Goal: Information Seeking & Learning: Learn about a topic

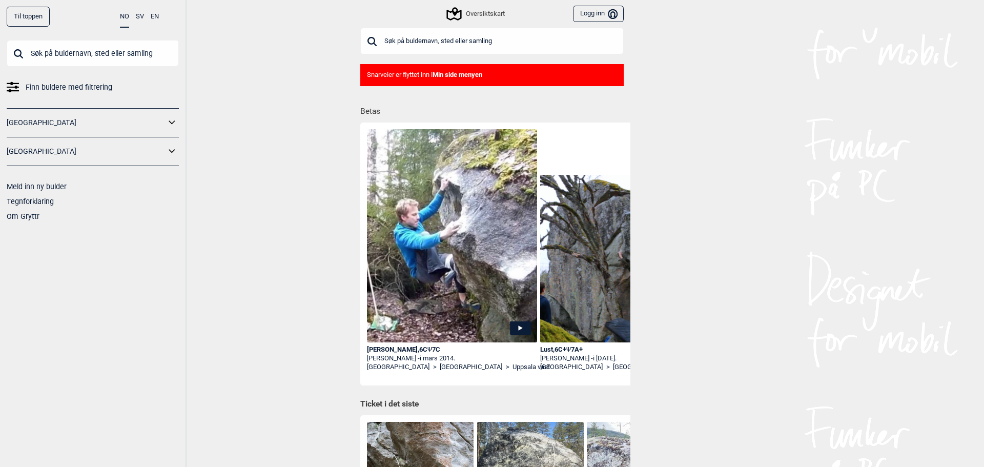
click at [25, 88] on link "Finn buldere med filtrering" at bounding box center [93, 87] width 172 height 15
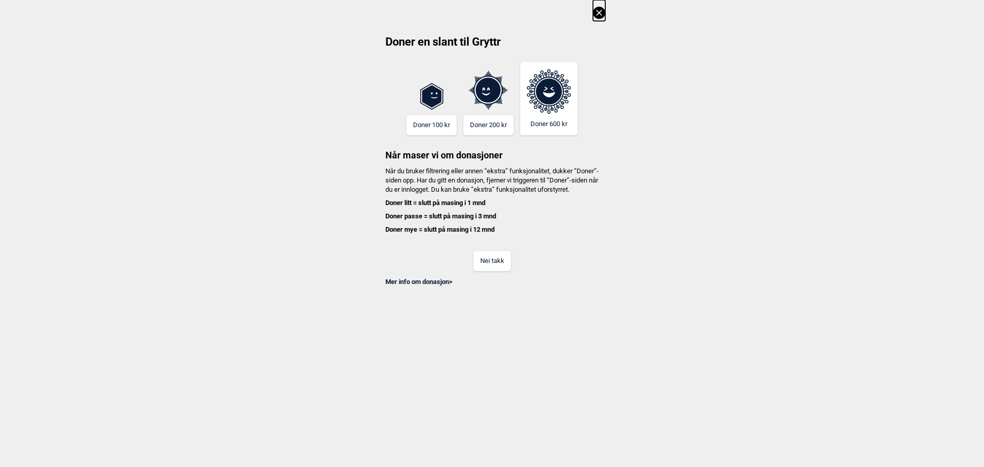
click at [475, 268] on button "Nei takk" at bounding box center [492, 261] width 37 height 20
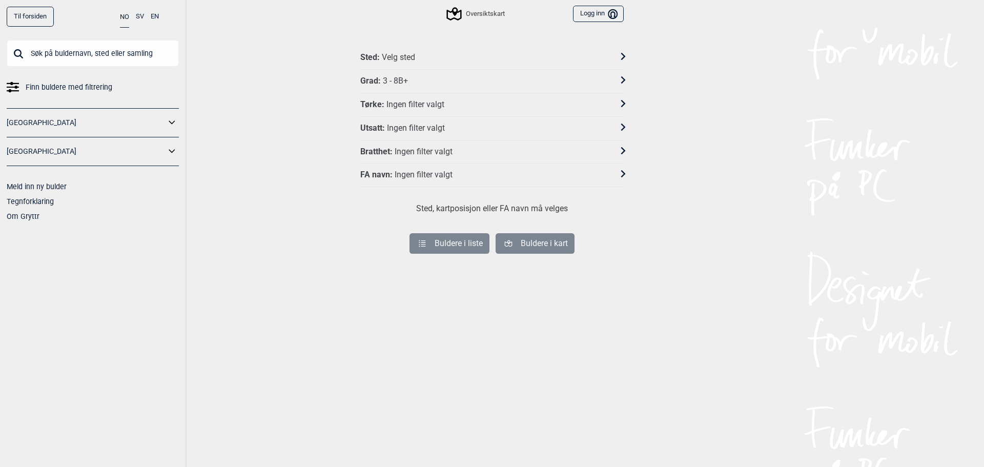
click at [99, 122] on link "[GEOGRAPHIC_DATA]" at bounding box center [86, 122] width 159 height 15
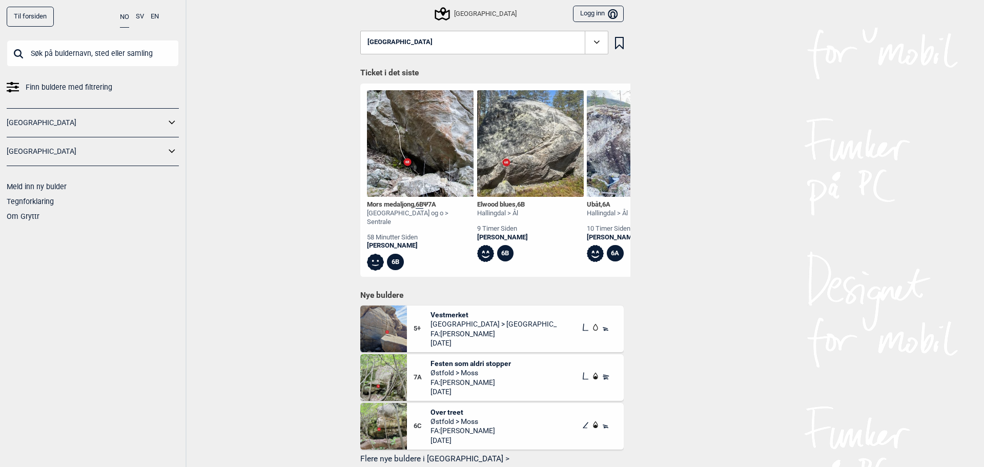
click at [170, 119] on icon at bounding box center [172, 122] width 13 height 15
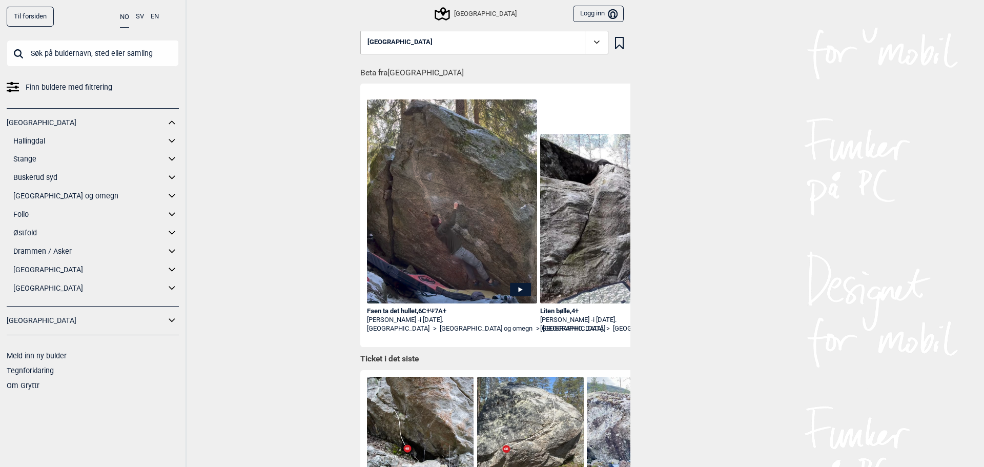
click at [172, 235] on icon at bounding box center [172, 233] width 13 height 15
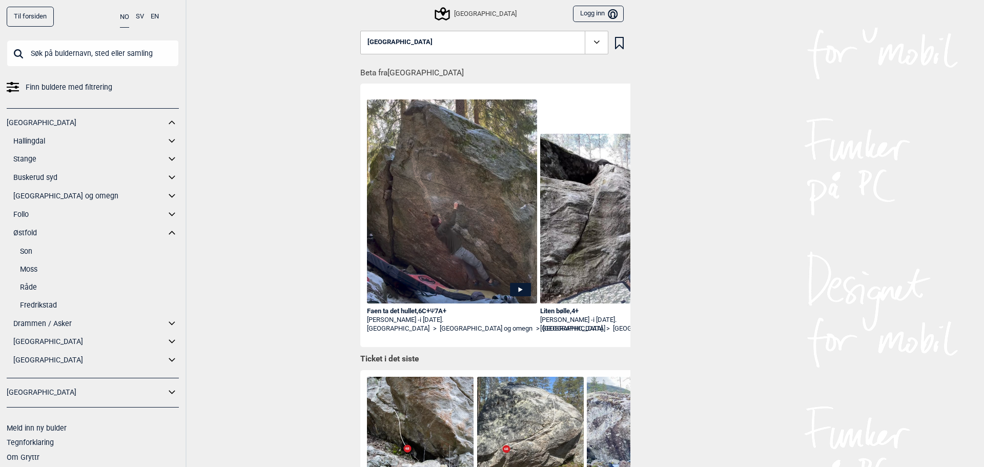
click at [37, 305] on link "Fredrikstad" at bounding box center [99, 305] width 159 height 15
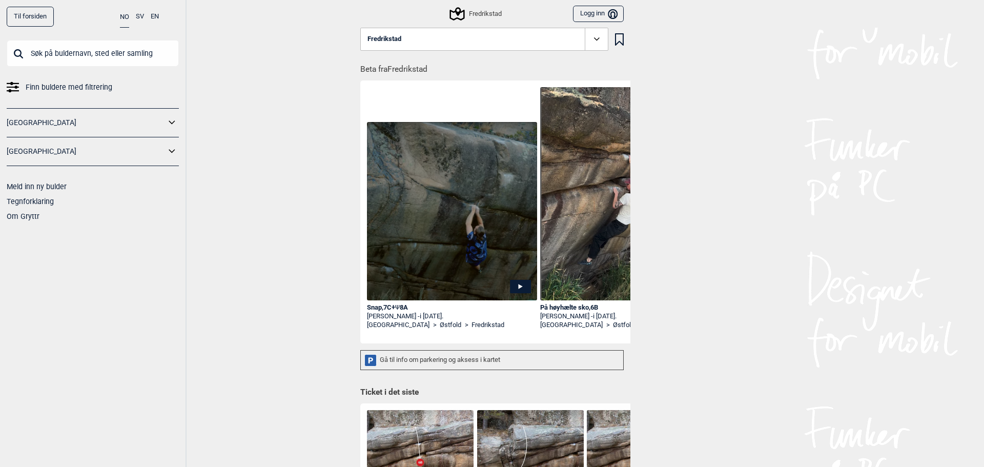
click at [384, 305] on div "Snap , 7C+ Ψ 8A" at bounding box center [452, 307] width 170 height 9
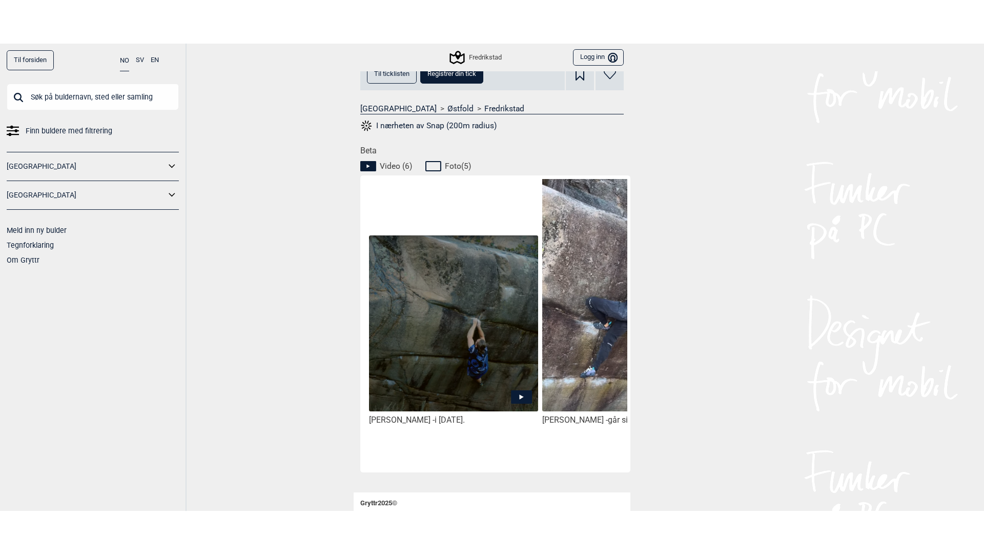
scroll to position [410, 0]
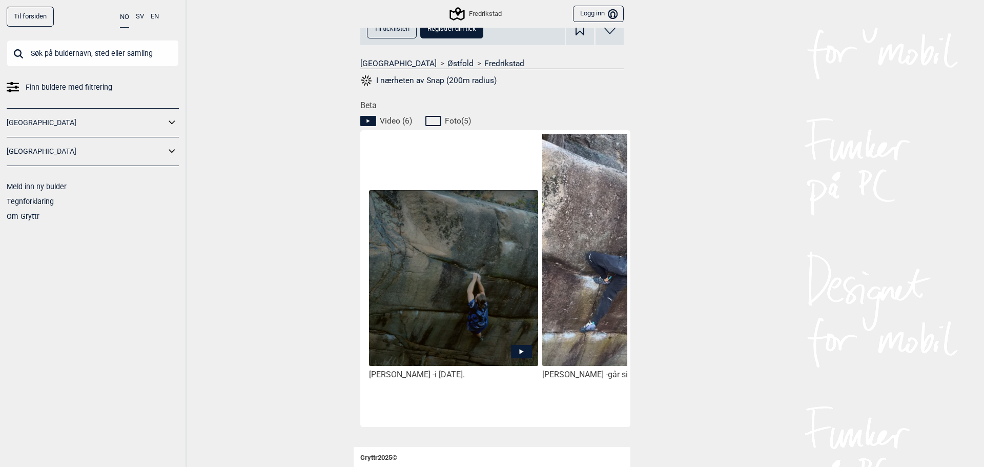
click at [383, 289] on img at bounding box center [453, 279] width 169 height 178
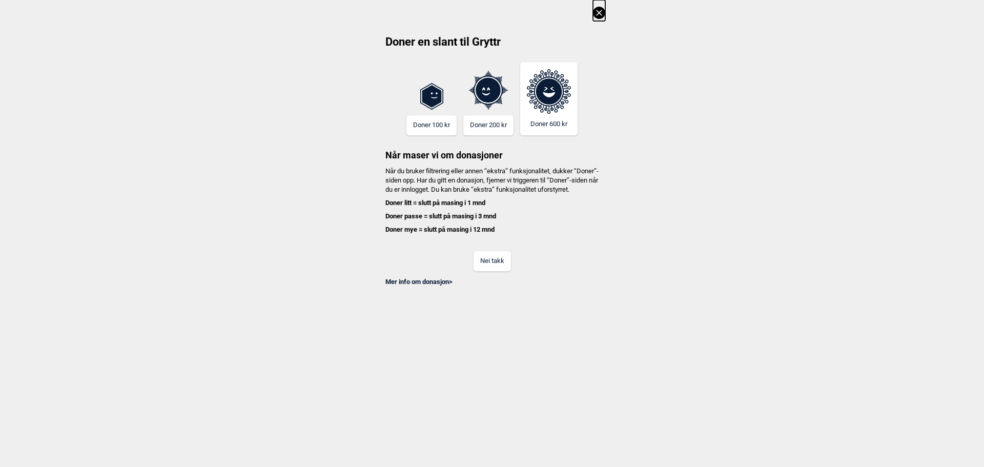
click at [491, 268] on button "Nei takk" at bounding box center [492, 261] width 37 height 20
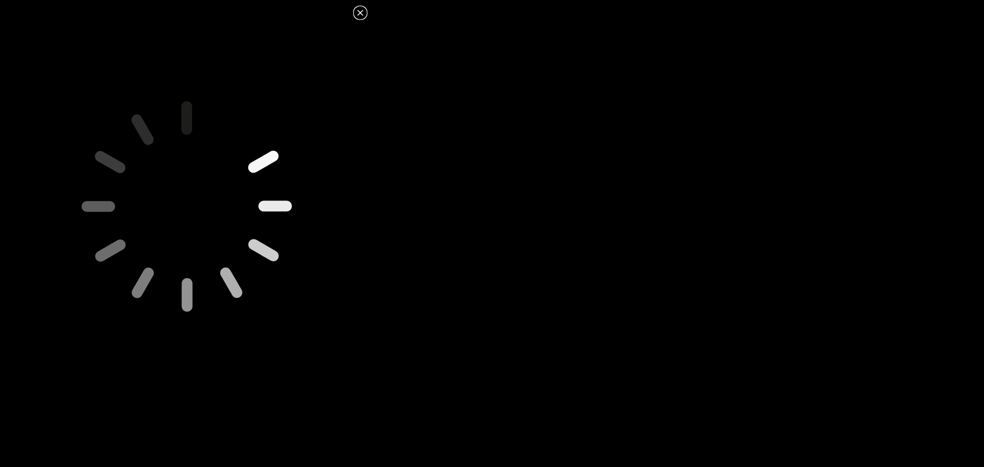
click at [213, 116] on icon at bounding box center [188, 207] width 396 height 396
click at [360, 13] on icon at bounding box center [360, 13] width 6 height 6
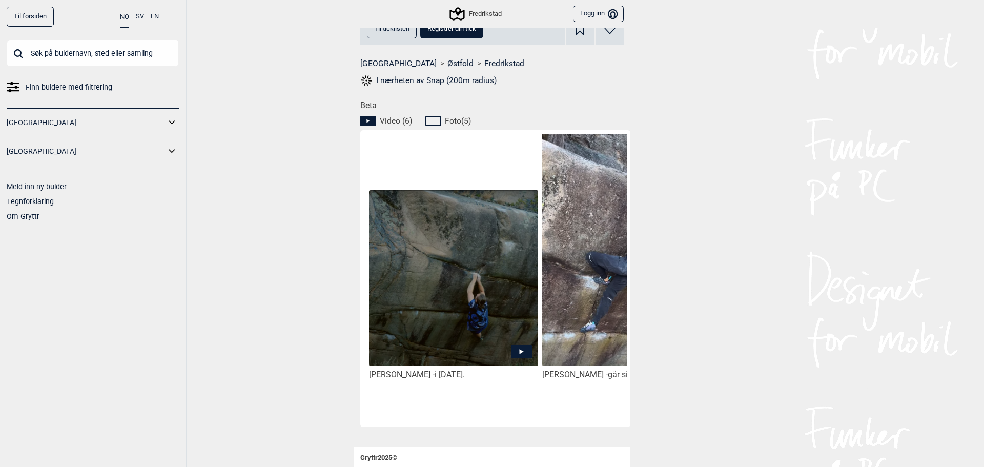
click at [516, 337] on img at bounding box center [453, 279] width 169 height 178
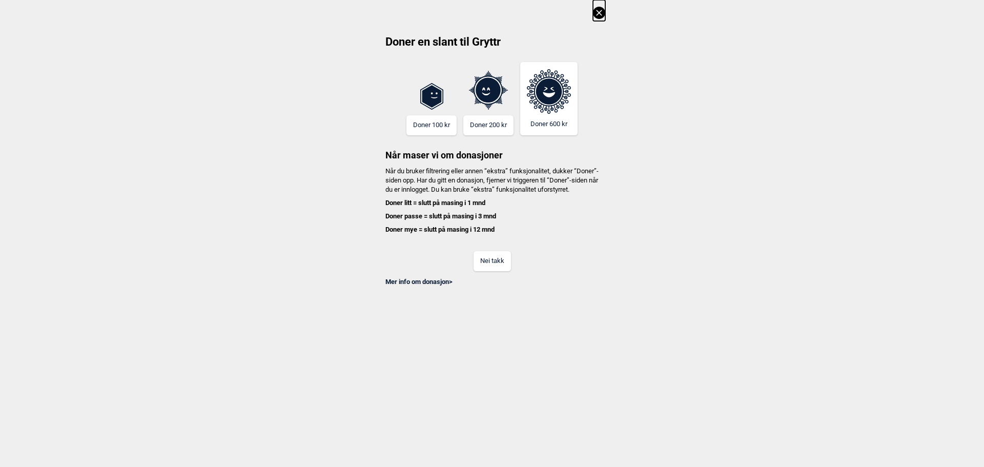
click at [497, 269] on button "Nei takk" at bounding box center [492, 261] width 37 height 20
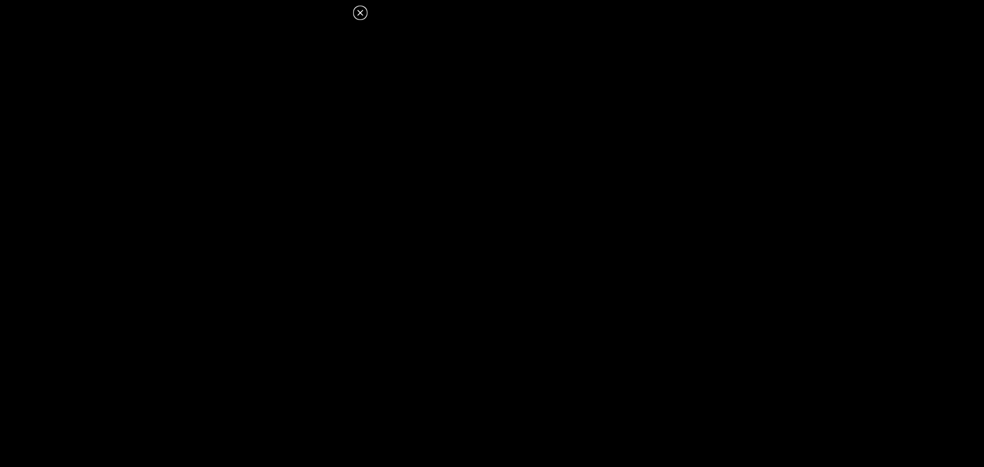
click at [363, 14] on icon at bounding box center [360, 13] width 12 height 12
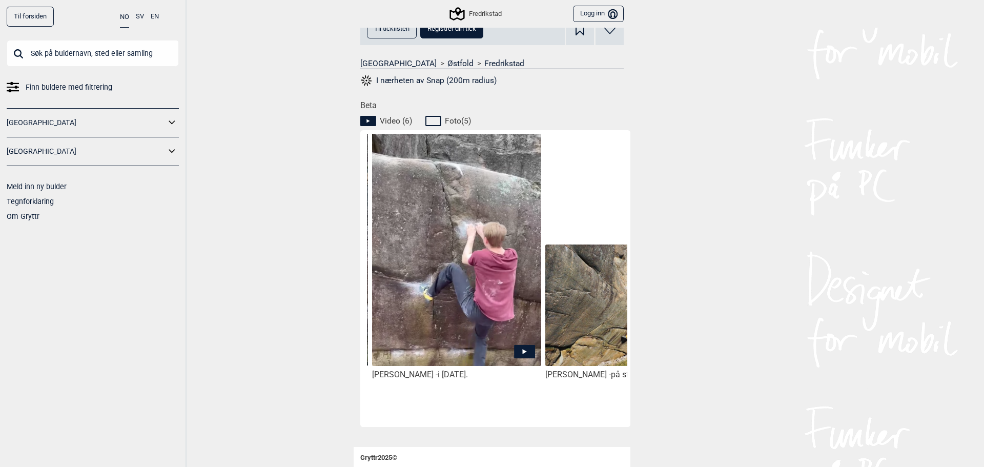
scroll to position [0, 356]
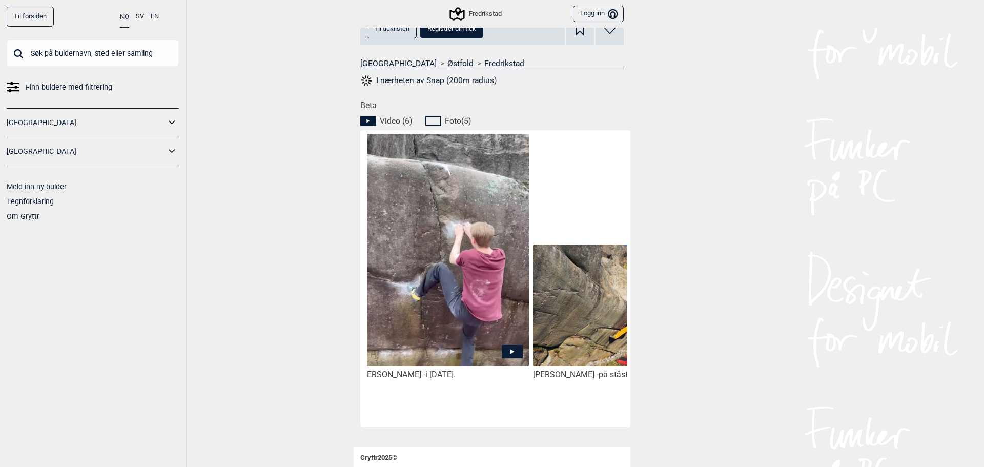
click at [447, 274] on img at bounding box center [444, 264] width 169 height 262
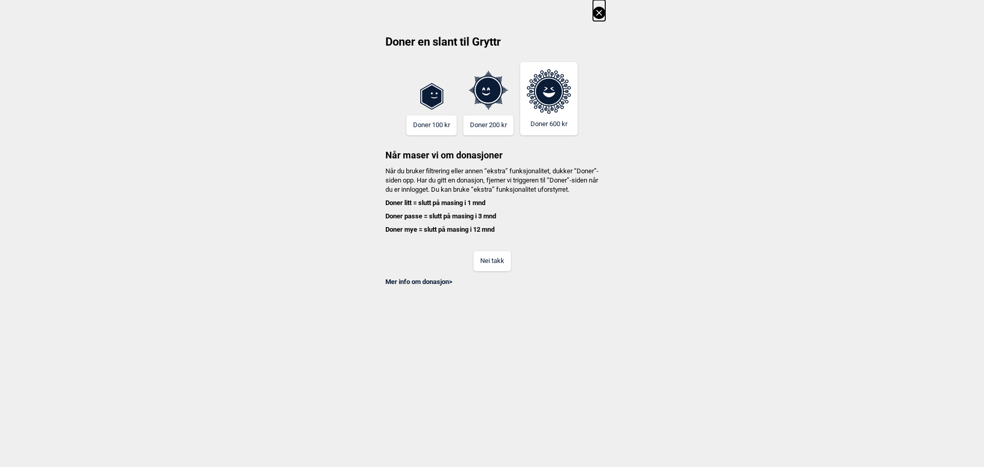
click at [502, 271] on button "Nei takk" at bounding box center [492, 261] width 37 height 20
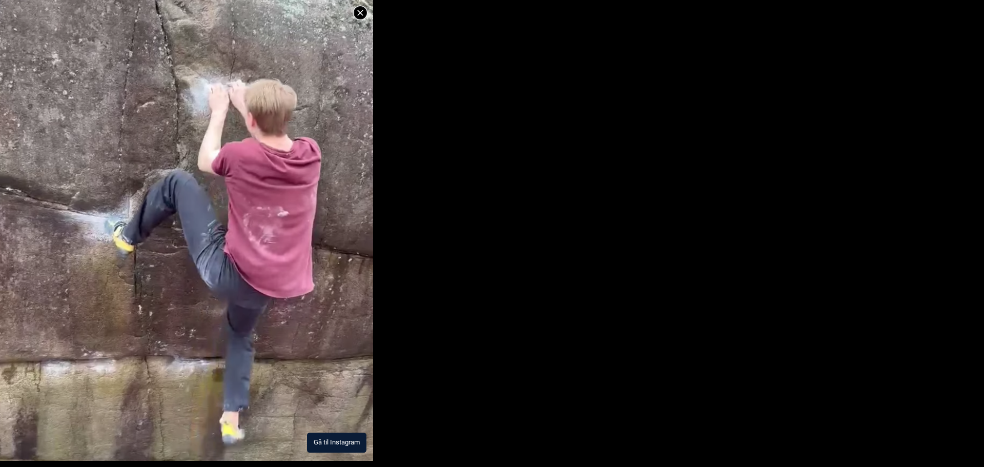
click at [246, 292] on img at bounding box center [186, 172] width 373 height 578
click at [357, 11] on icon at bounding box center [360, 13] width 12 height 12
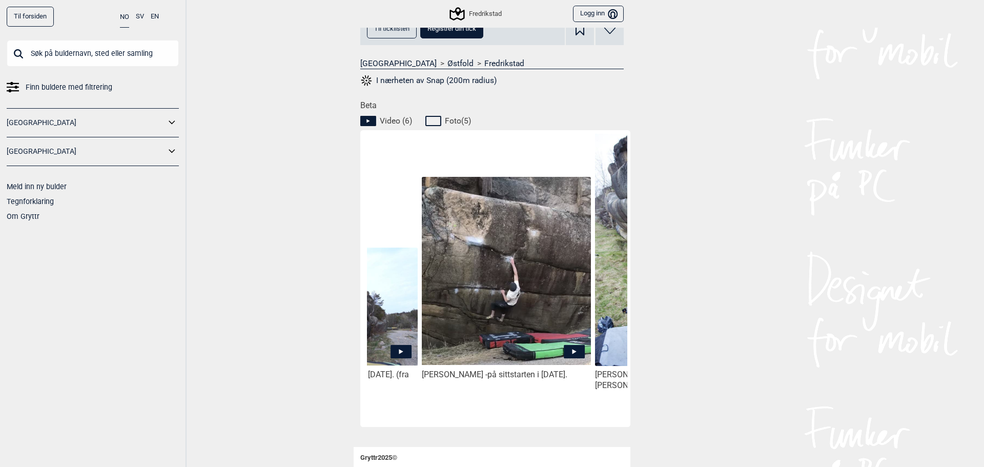
scroll to position [0, 990]
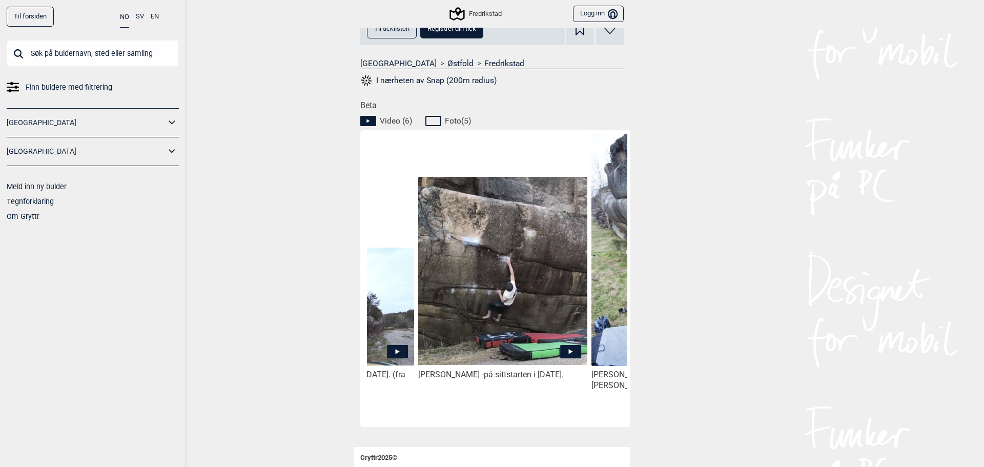
click at [475, 295] on img at bounding box center [502, 271] width 169 height 189
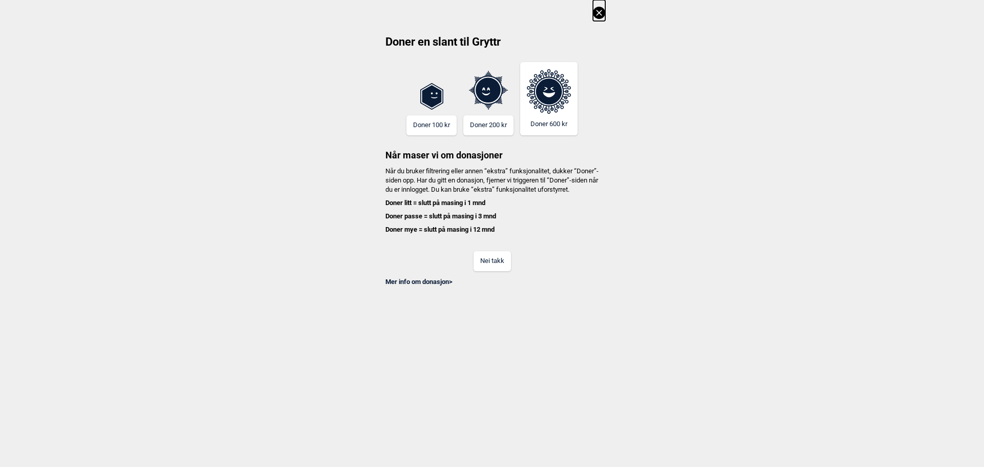
click at [491, 270] on button "Nei takk" at bounding box center [492, 261] width 37 height 20
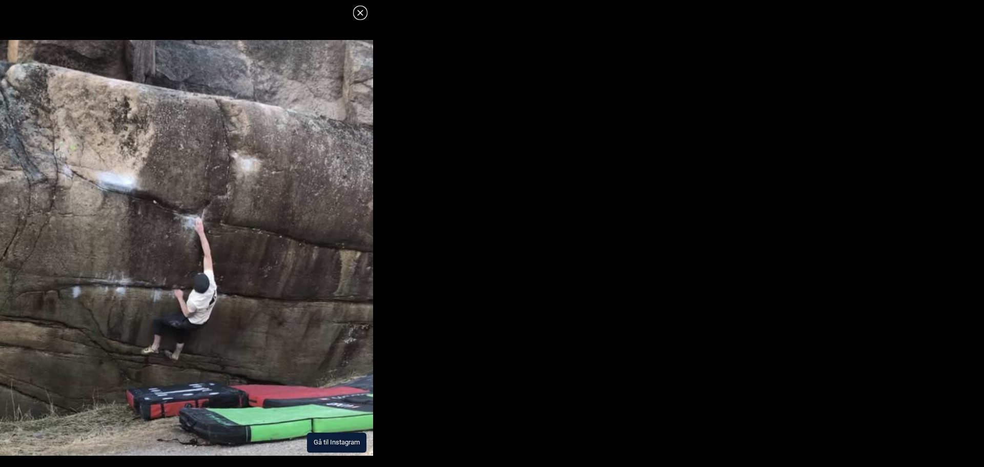
click at [266, 296] on img at bounding box center [186, 248] width 373 height 416
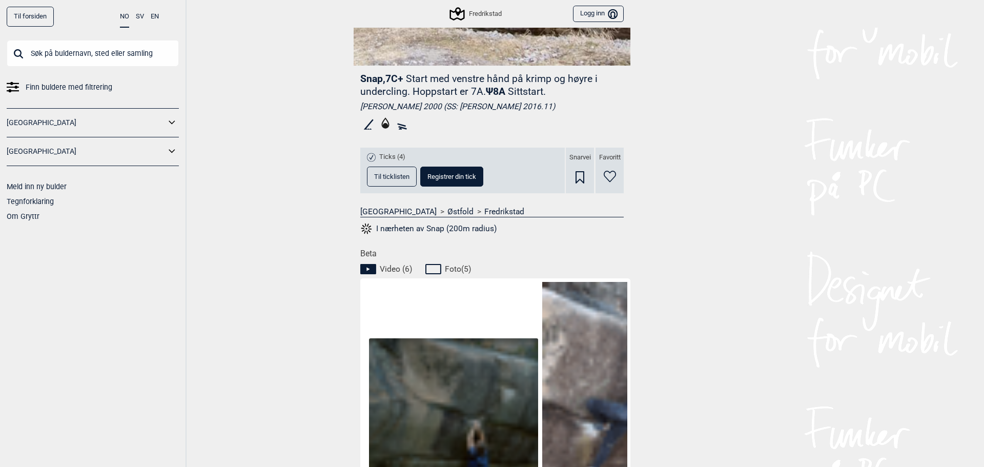
scroll to position [376, 0]
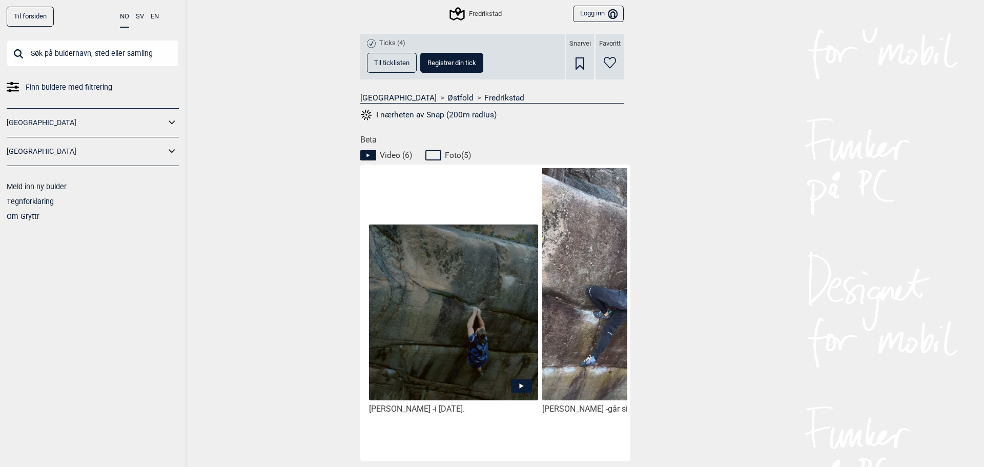
drag, startPoint x: 394, startPoint y: 455, endPoint x: 400, endPoint y: 451, distance: 7.0
click at [400, 451] on div "[PERSON_NAME] - i [DATE]. [PERSON_NAME] - går sittstarten i [DATE]." at bounding box center [495, 313] width 270 height 297
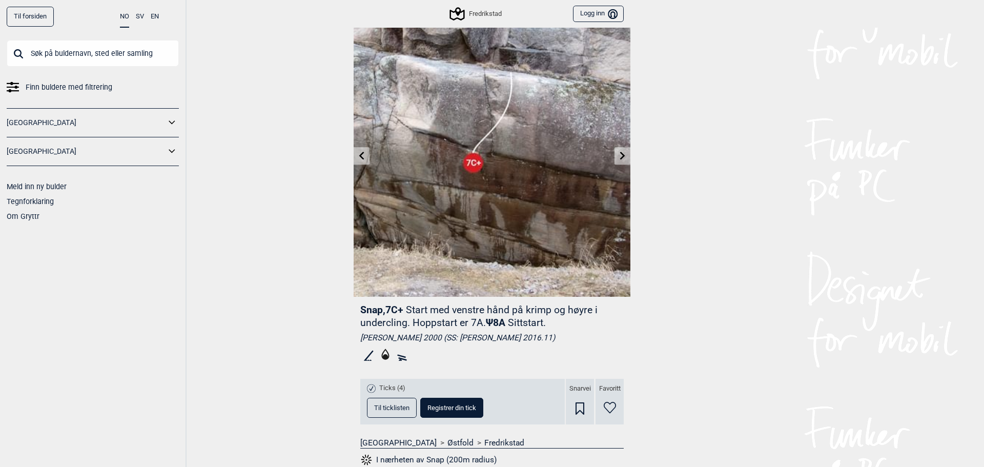
scroll to position [0, 0]
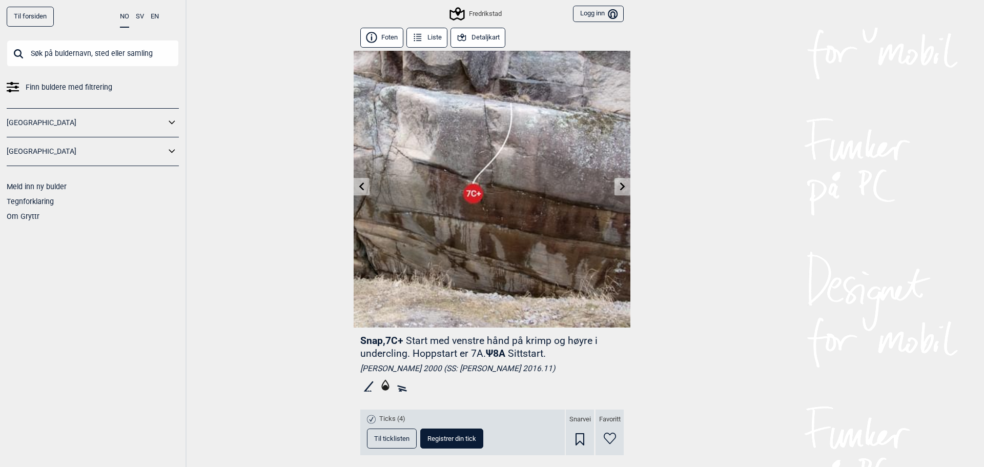
click at [615, 183] on link at bounding box center [623, 186] width 16 height 17
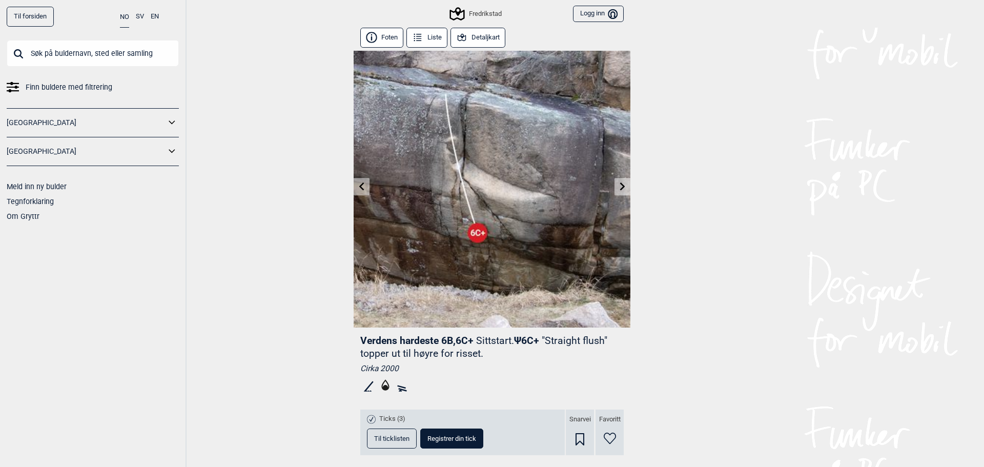
click at [360, 186] on icon at bounding box center [362, 186] width 8 height 8
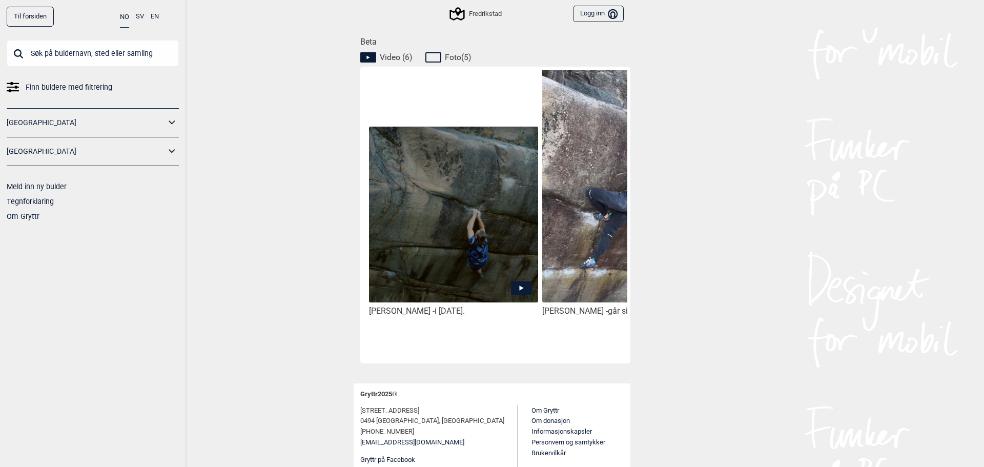
scroll to position [444, 0]
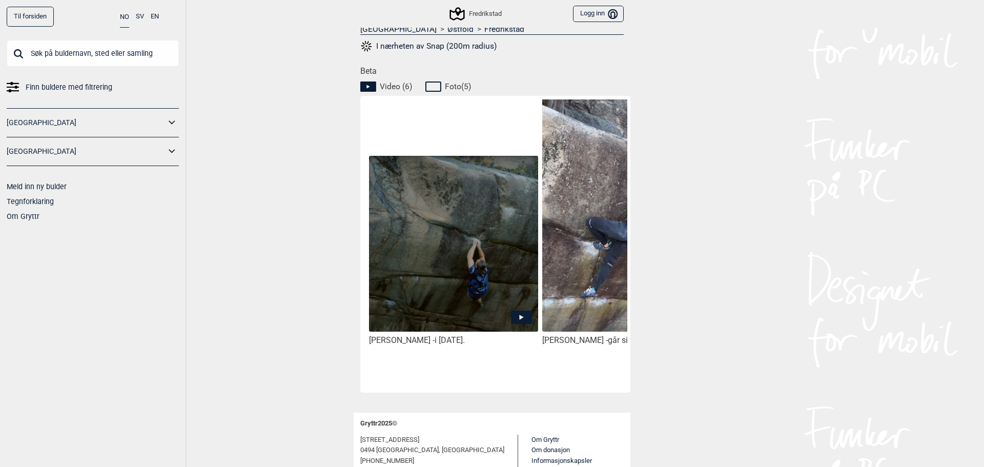
click at [490, 298] on img at bounding box center [453, 245] width 169 height 178
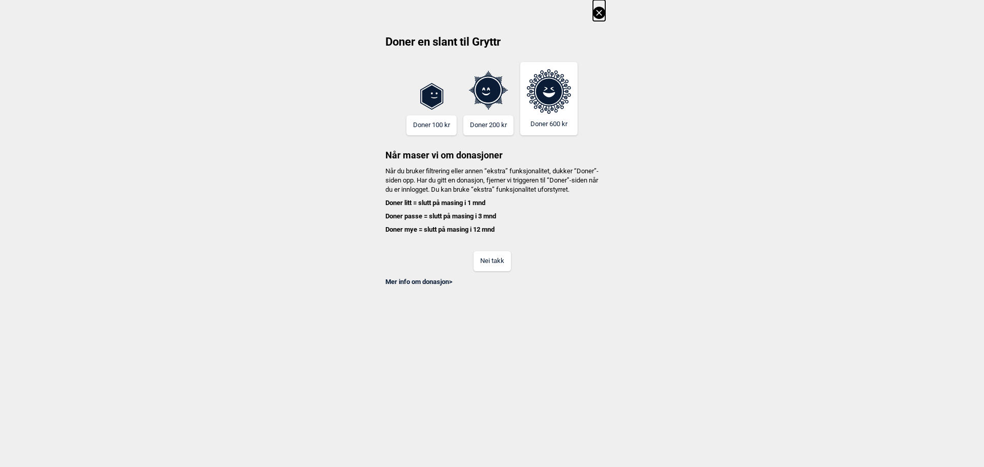
click at [479, 266] on button "Nei takk" at bounding box center [492, 261] width 37 height 20
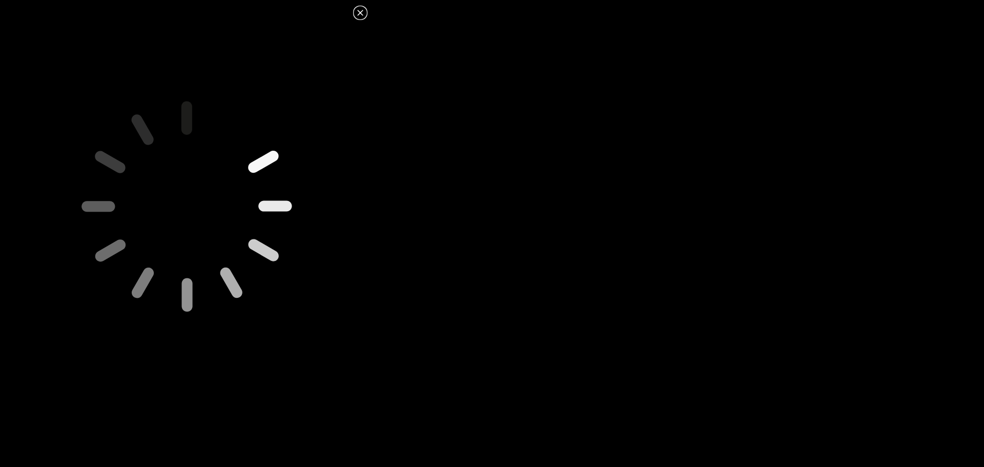
click at [355, 12] on icon at bounding box center [360, 13] width 12 height 12
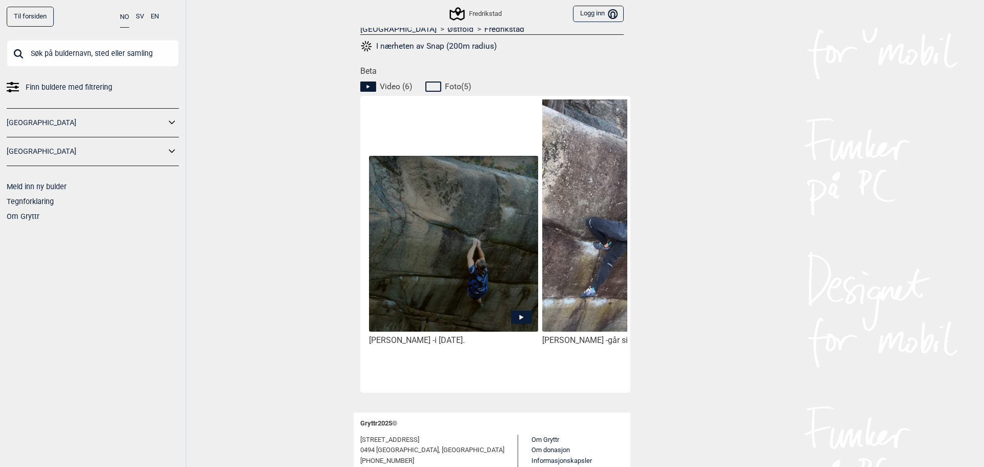
click at [458, 262] on img at bounding box center [453, 245] width 169 height 178
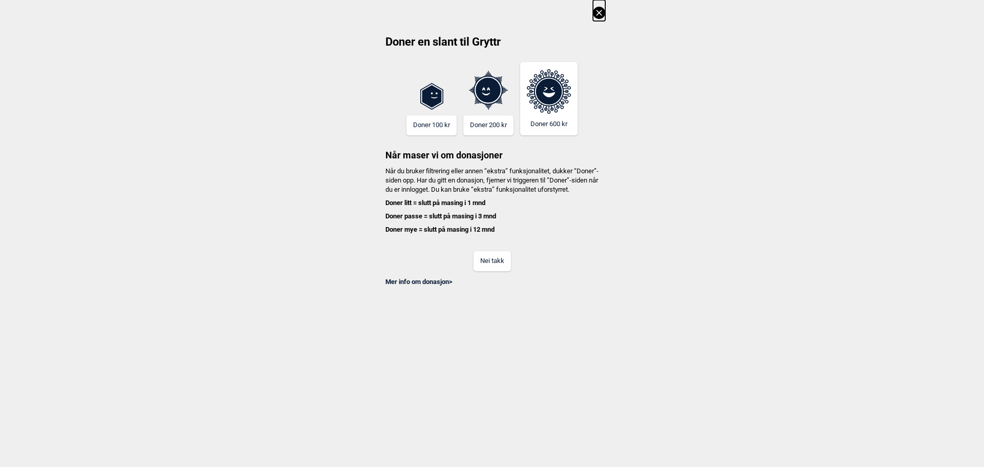
click at [495, 271] on button "Nei takk" at bounding box center [492, 261] width 37 height 20
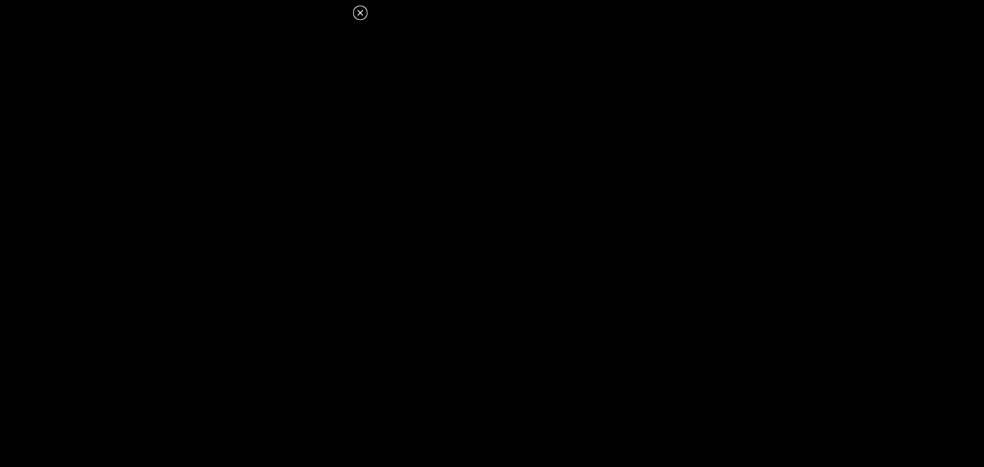
click at [359, 11] on icon at bounding box center [360, 13] width 6 height 6
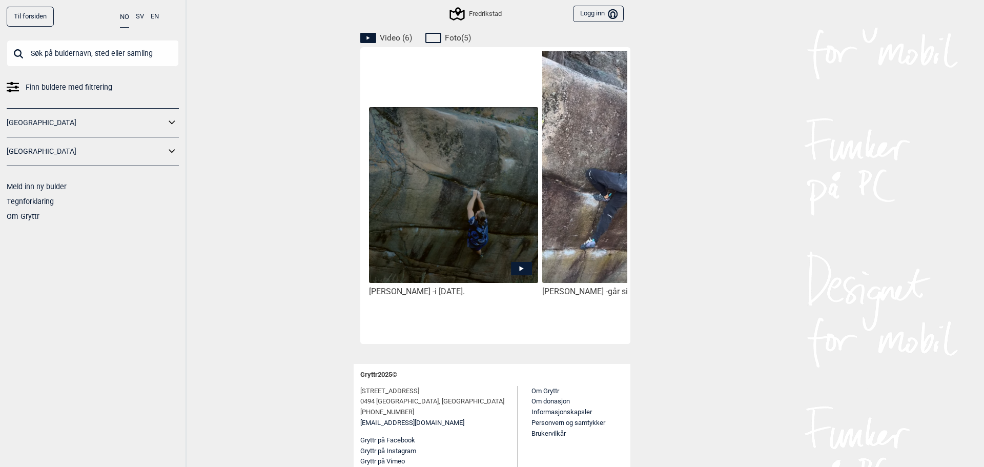
scroll to position [220, 0]
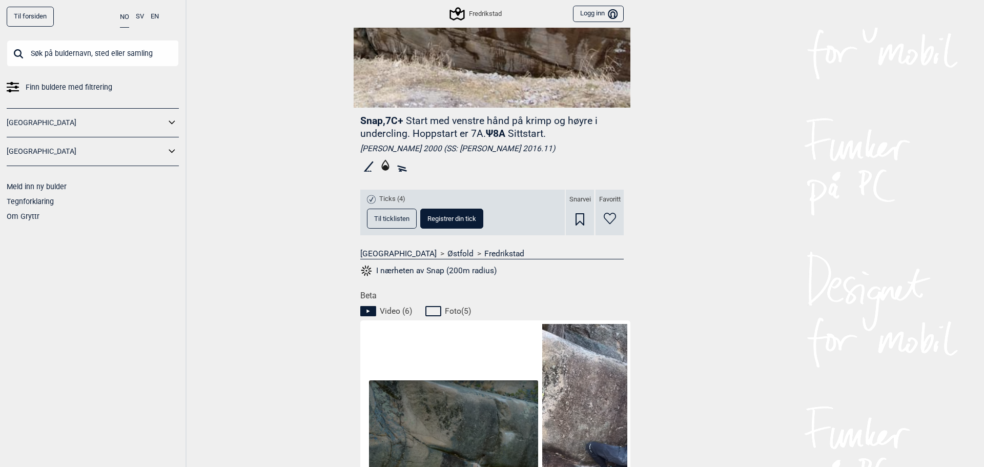
click at [419, 271] on button "I nærheten av Snap (200m radius)" at bounding box center [428, 270] width 136 height 13
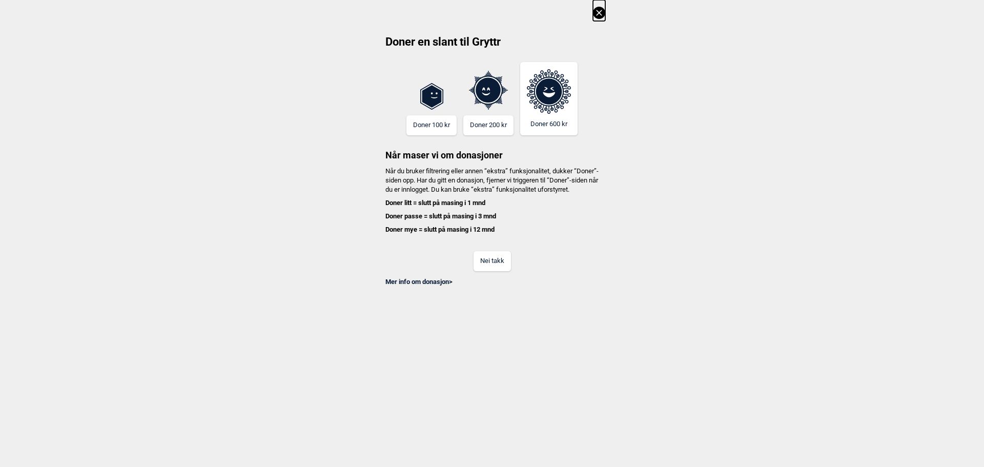
click at [488, 271] on button "Nei takk" at bounding box center [492, 261] width 37 height 20
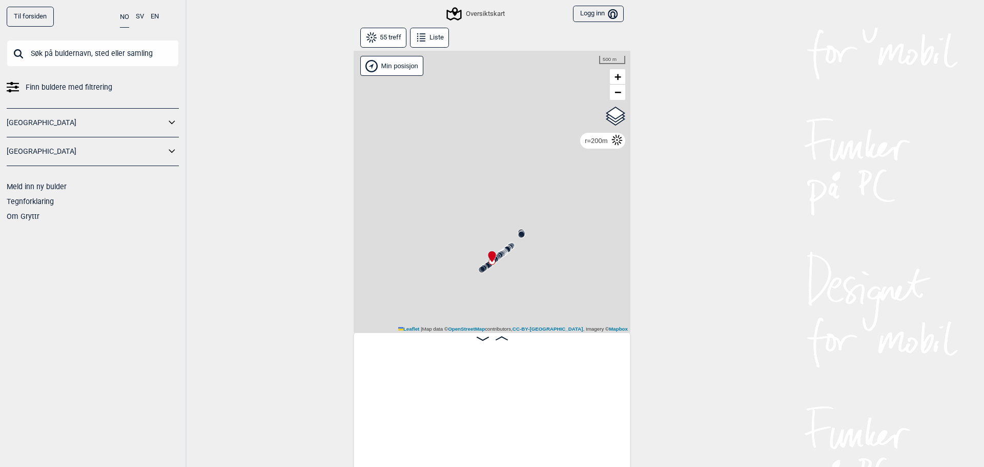
scroll to position [0, 3726]
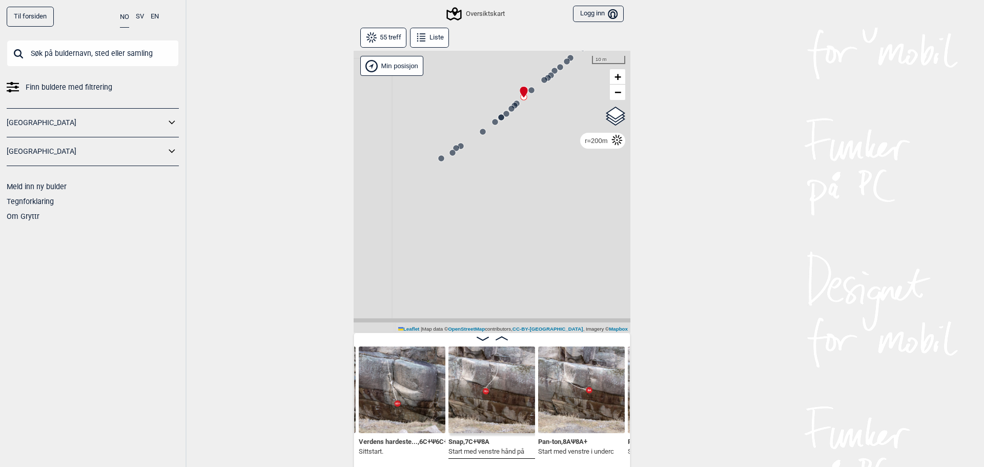
click at [437, 157] on icon at bounding box center [441, 158] width 8 height 8
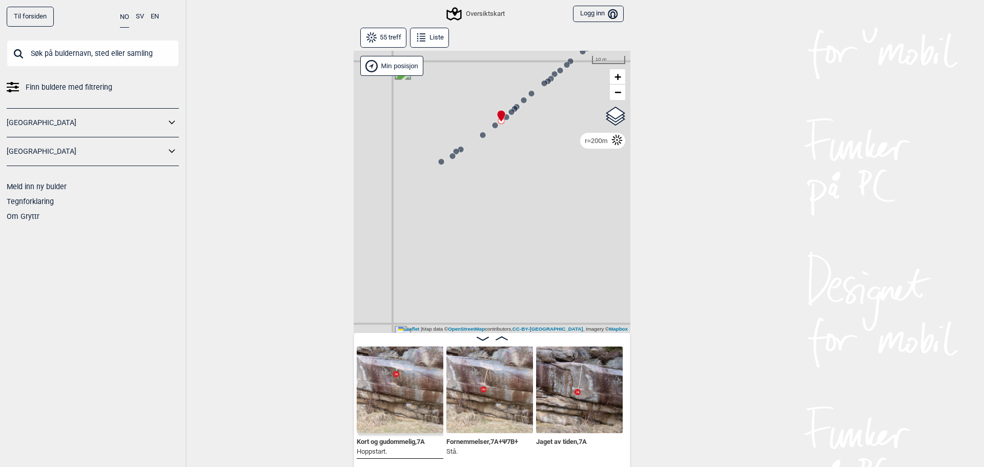
scroll to position [0, 4301]
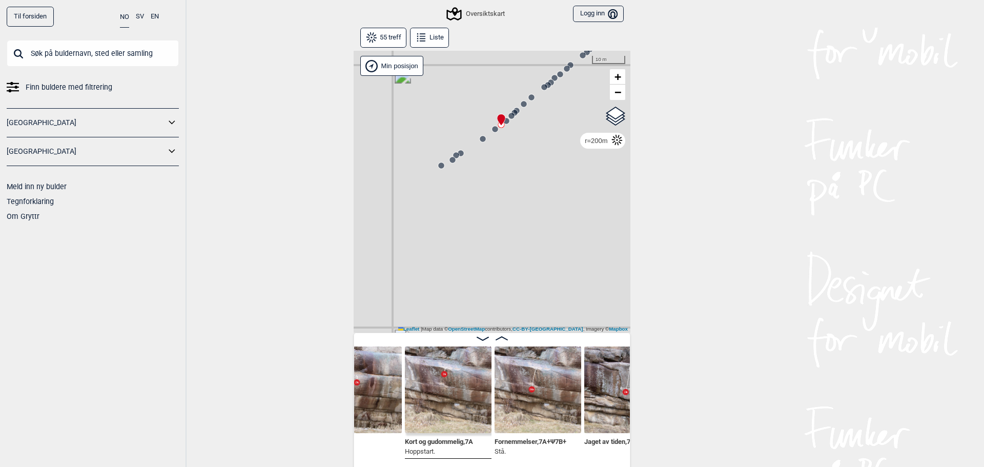
click at [551, 412] on img at bounding box center [538, 390] width 87 height 87
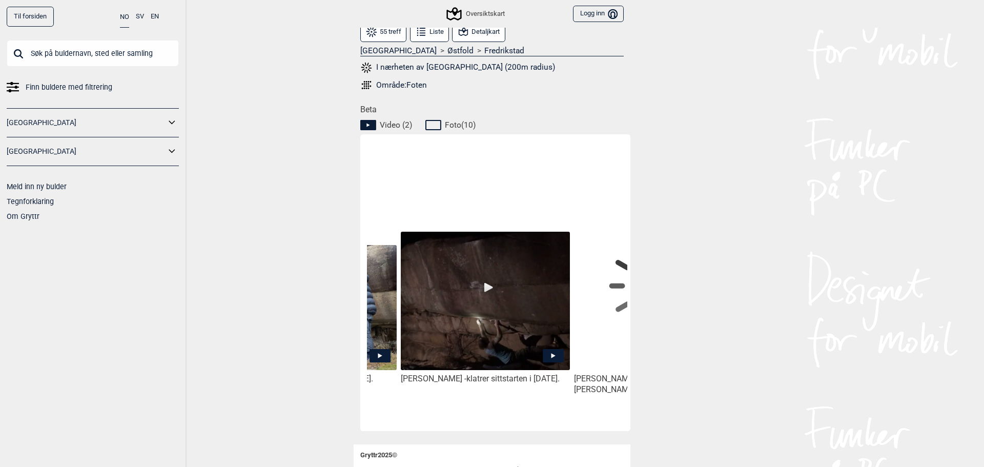
scroll to position [0, 150]
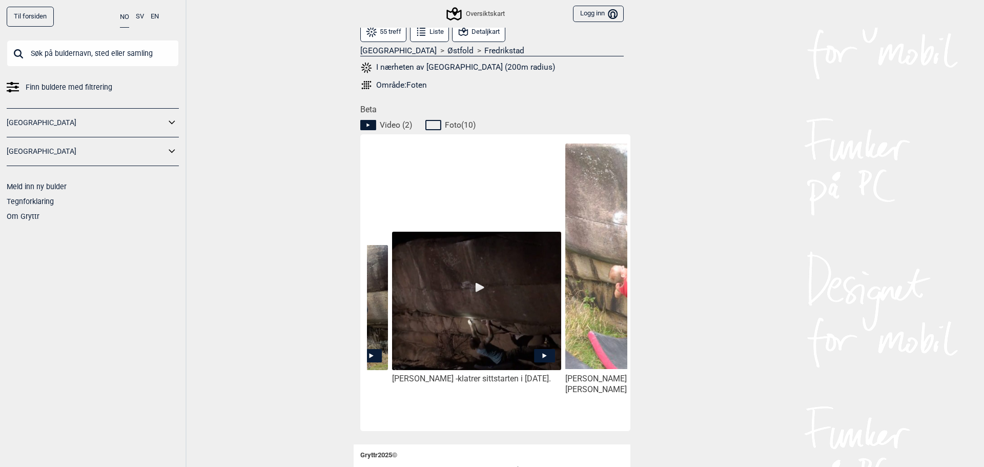
click at [422, 253] on img at bounding box center [476, 302] width 169 height 140
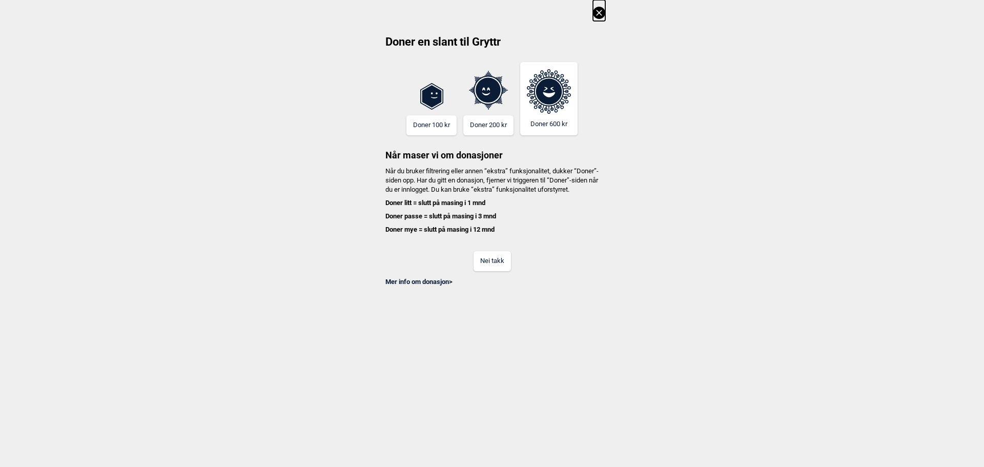
click at [491, 271] on button "Nei takk" at bounding box center [492, 261] width 37 height 20
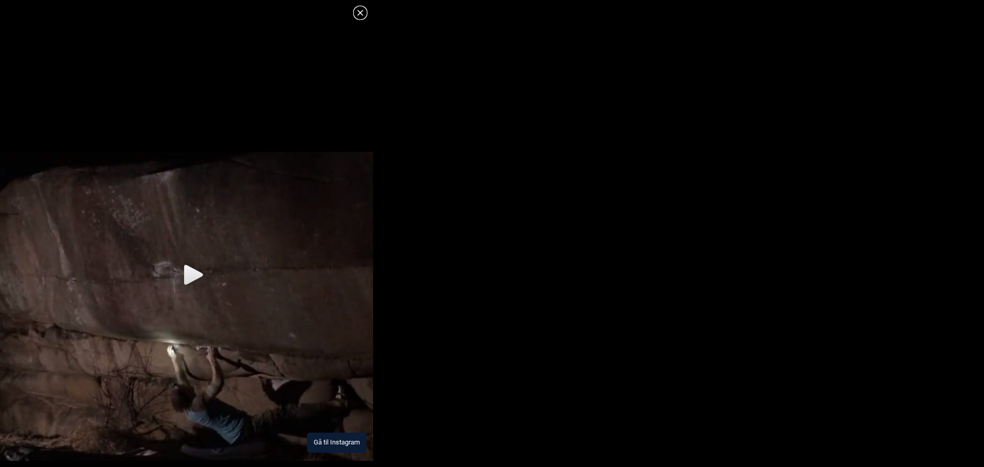
click at [247, 258] on img at bounding box center [186, 306] width 373 height 309
click at [360, 10] on icon at bounding box center [360, 13] width 12 height 12
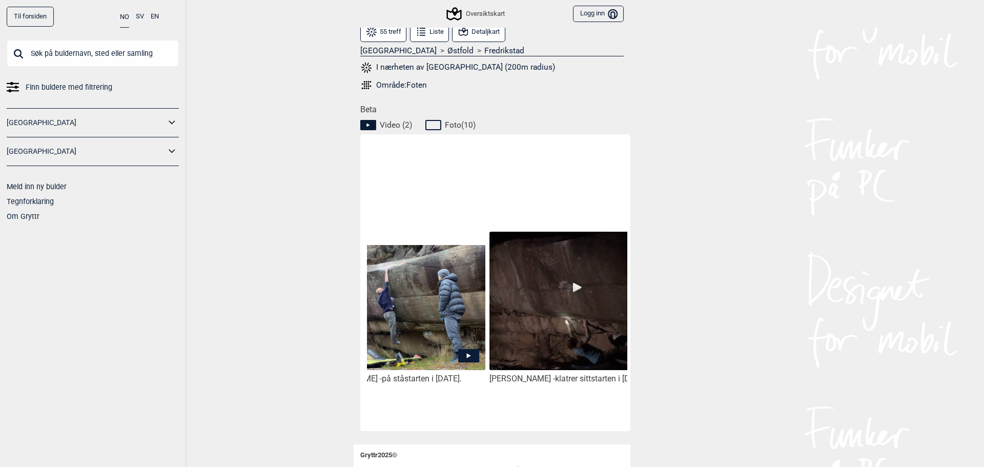
scroll to position [0, 0]
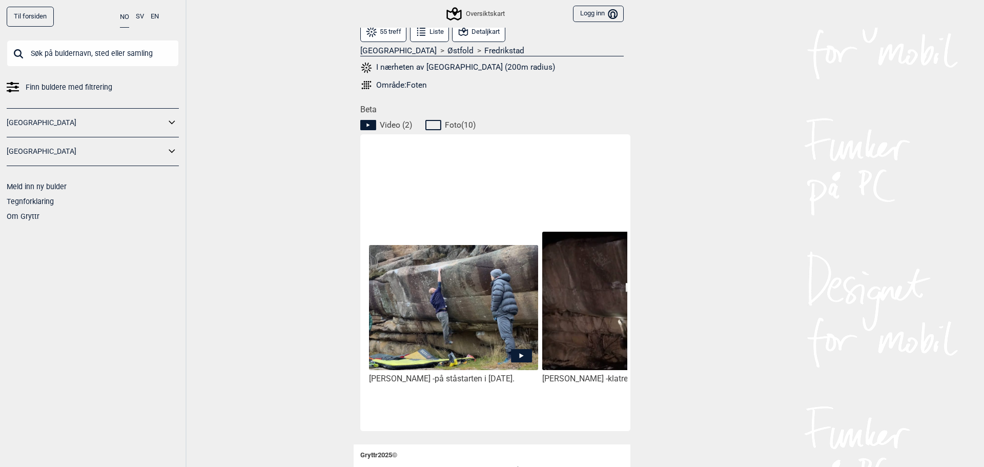
click at [433, 343] on img at bounding box center [453, 308] width 169 height 127
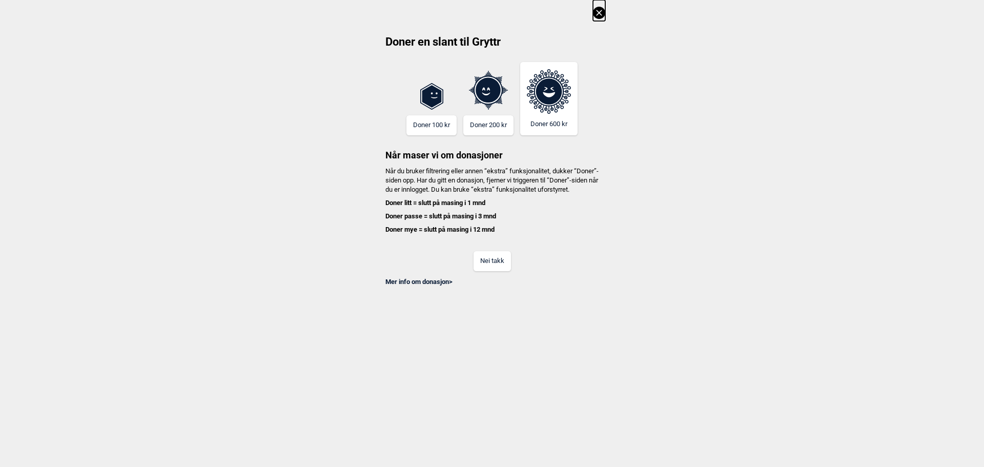
click at [484, 267] on button "Nei takk" at bounding box center [492, 261] width 37 height 20
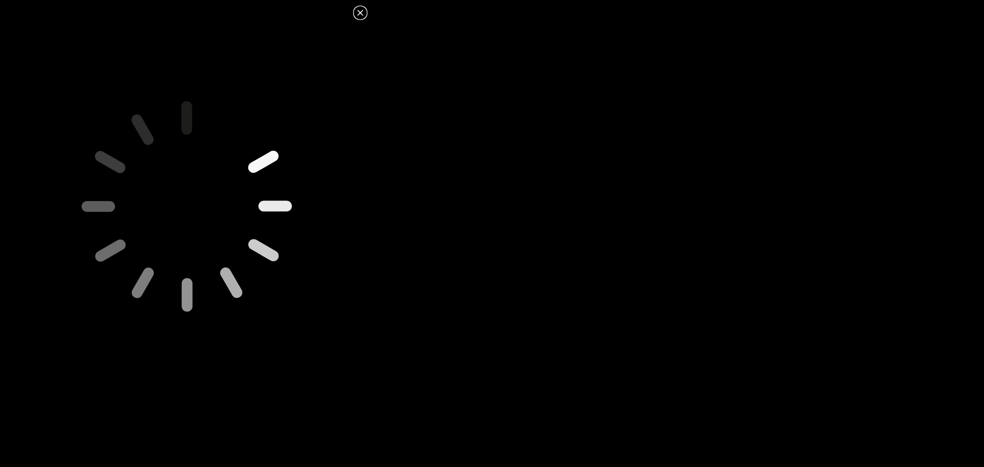
click at [359, 13] on icon at bounding box center [360, 13] width 6 height 6
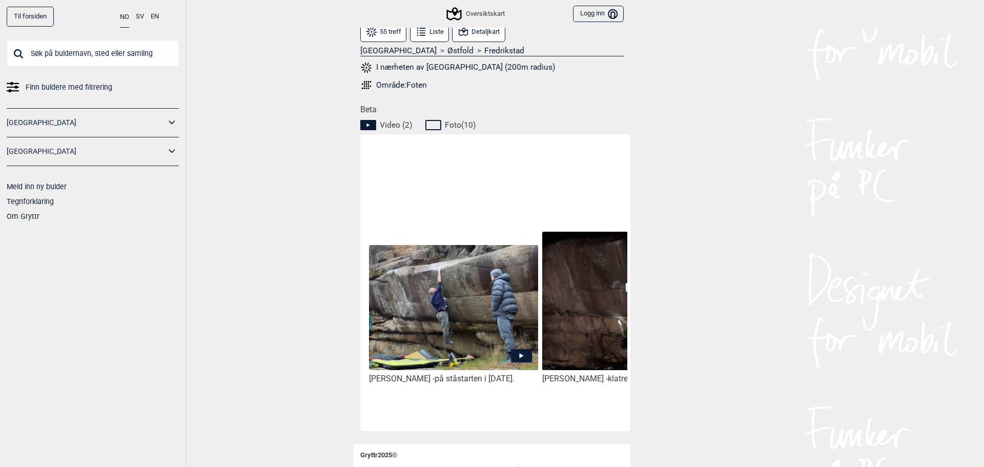
click at [450, 293] on img at bounding box center [453, 308] width 169 height 127
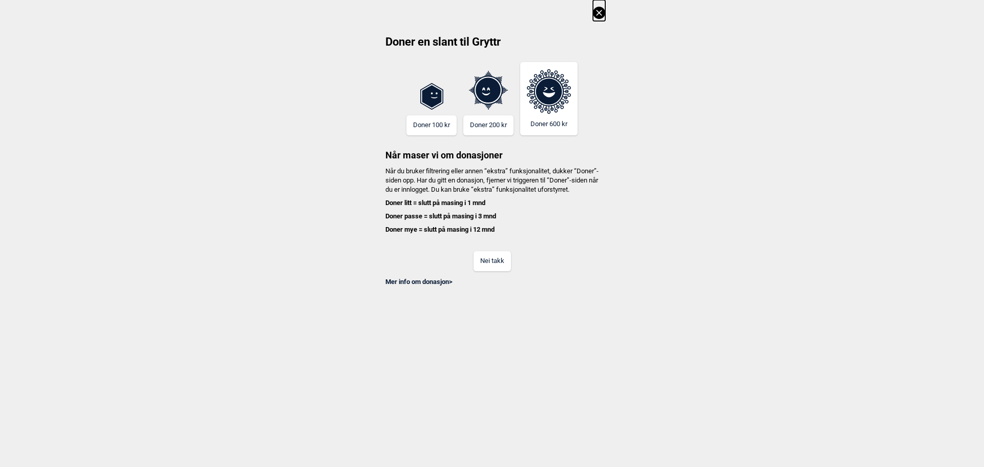
click at [498, 271] on button "Nei takk" at bounding box center [492, 261] width 37 height 20
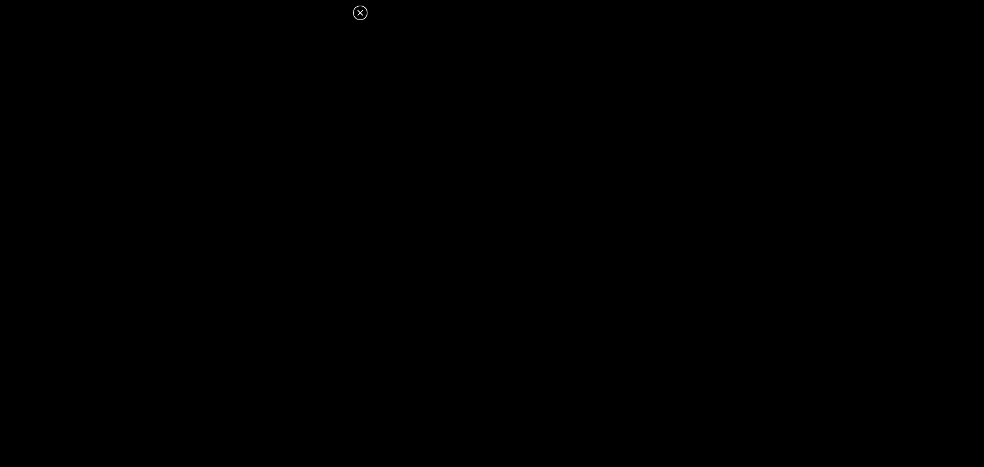
click at [360, 8] on icon at bounding box center [360, 13] width 12 height 12
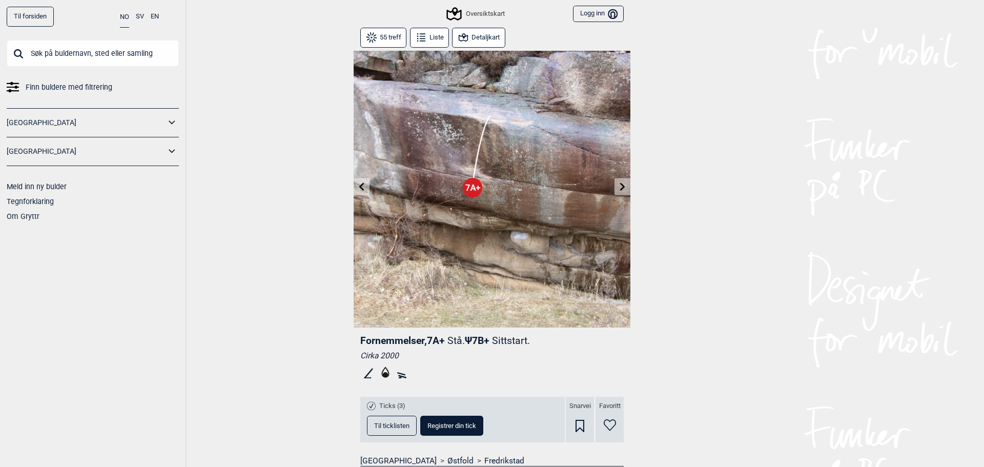
click at [361, 187] on icon at bounding box center [362, 187] width 8 height 8
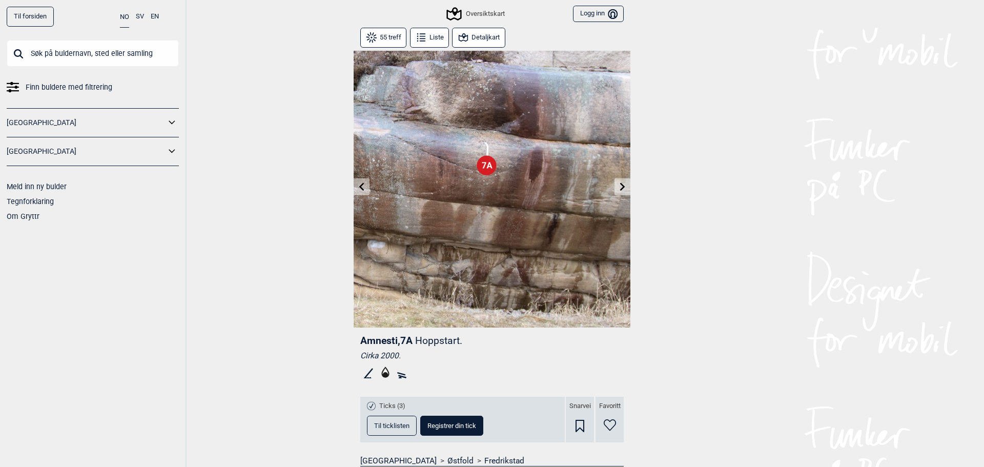
click at [361, 187] on icon at bounding box center [362, 187] width 8 height 8
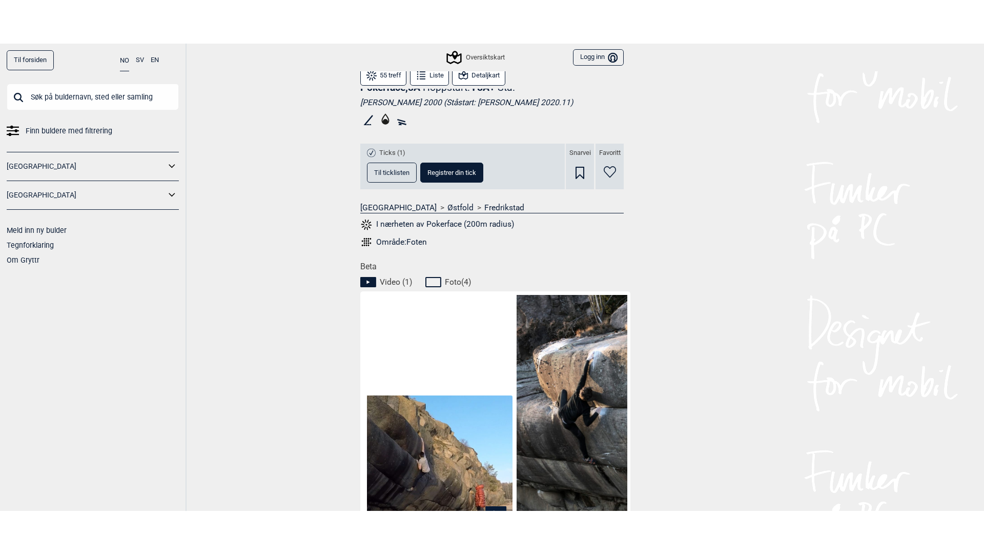
scroll to position [491, 0]
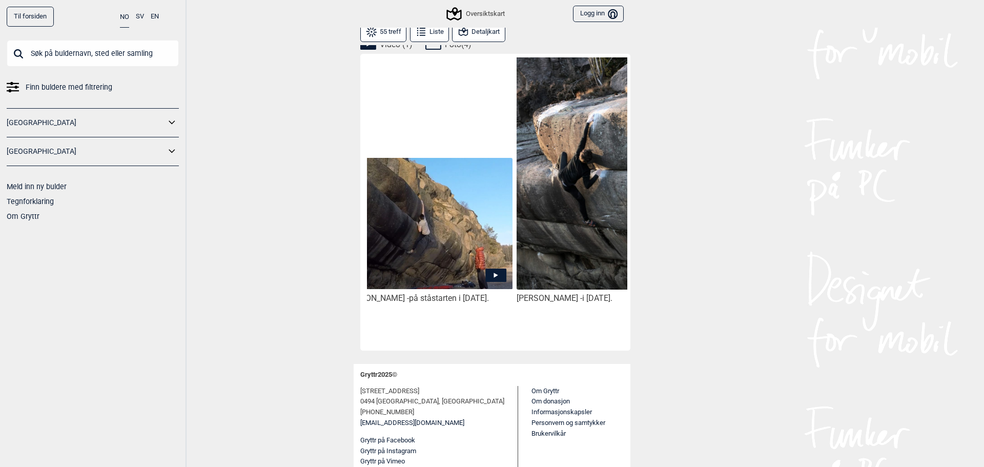
click at [443, 257] on img at bounding box center [427, 223] width 169 height 131
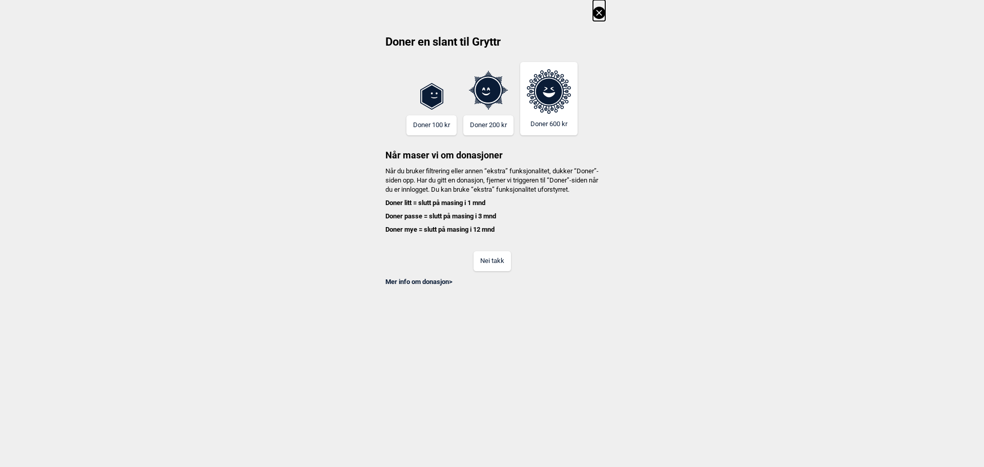
click at [492, 271] on button "Nei takk" at bounding box center [492, 261] width 37 height 20
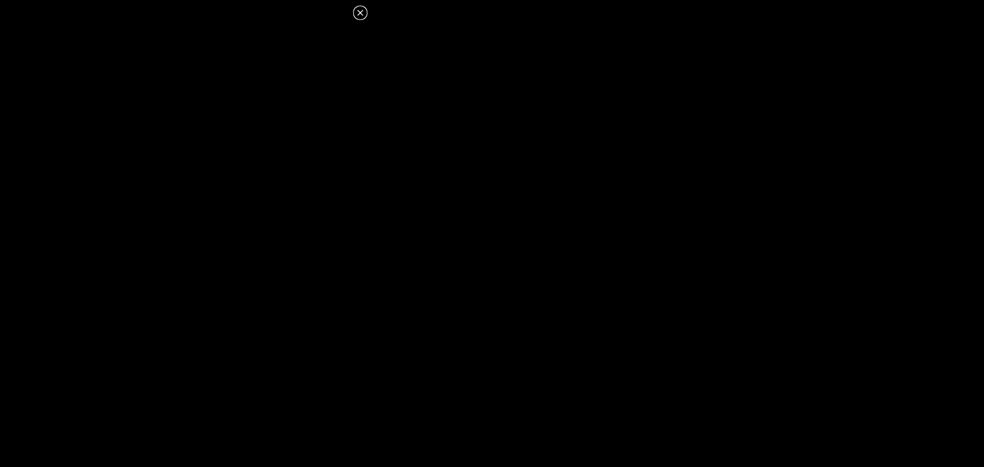
click at [356, 13] on icon at bounding box center [360, 13] width 12 height 12
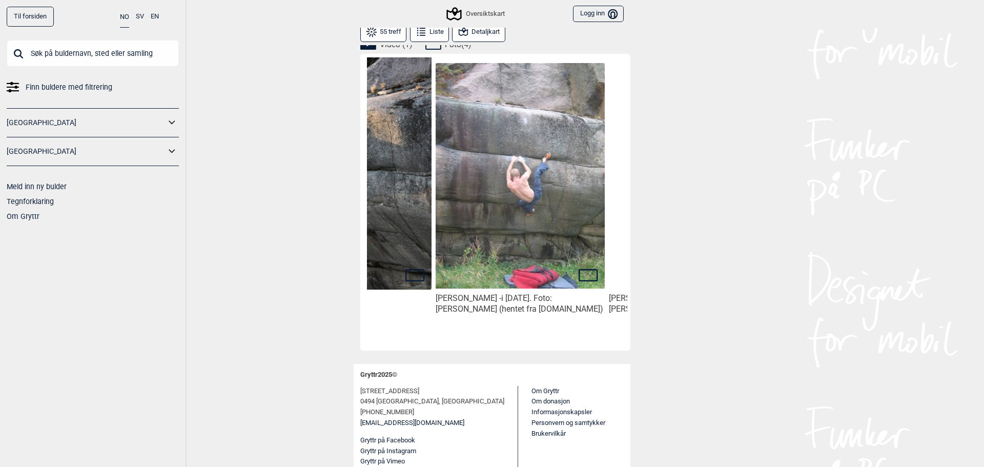
scroll to position [0, 280]
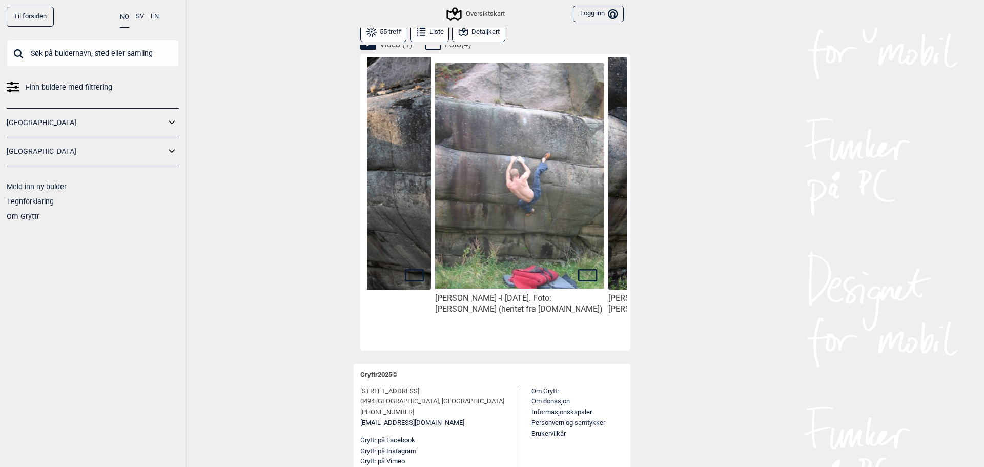
click at [506, 236] on img at bounding box center [519, 176] width 169 height 226
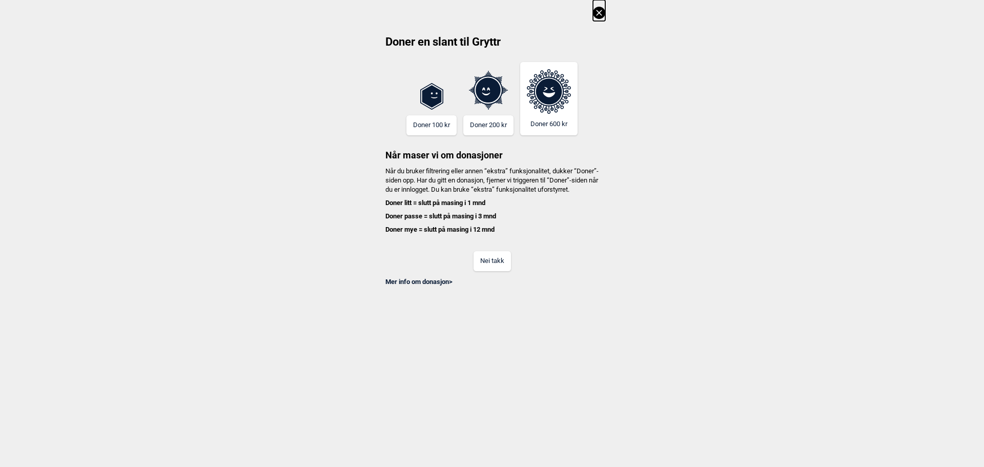
click at [494, 271] on button "Nei takk" at bounding box center [492, 261] width 37 height 20
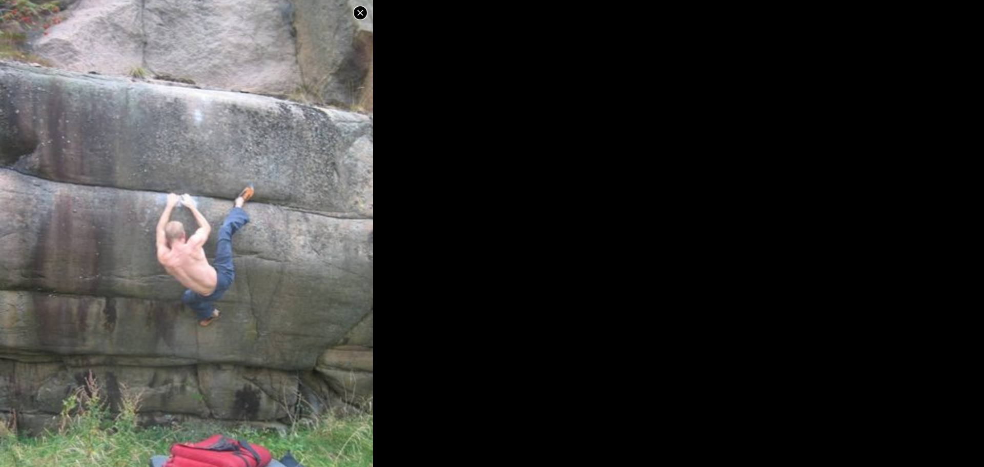
click at [359, 7] on icon at bounding box center [360, 13] width 12 height 12
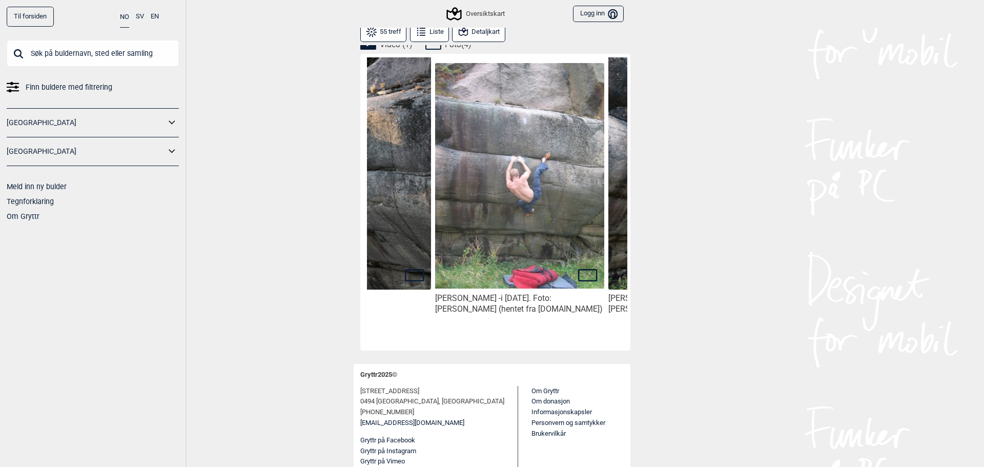
click at [507, 336] on div "Benjamin Lager - i september 2005. Foto: Lars Erik Halvorsen (hentet fra boulde…" at bounding box center [519, 211] width 173 height 287
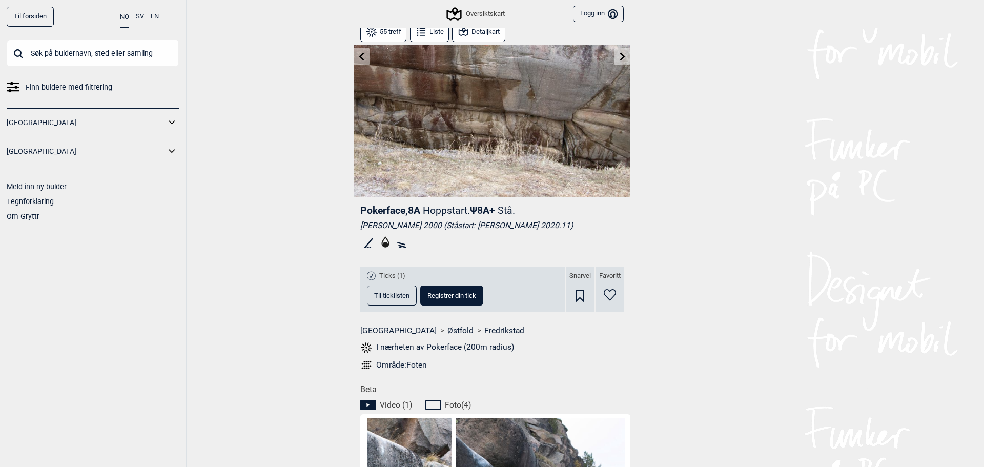
scroll to position [0, 0]
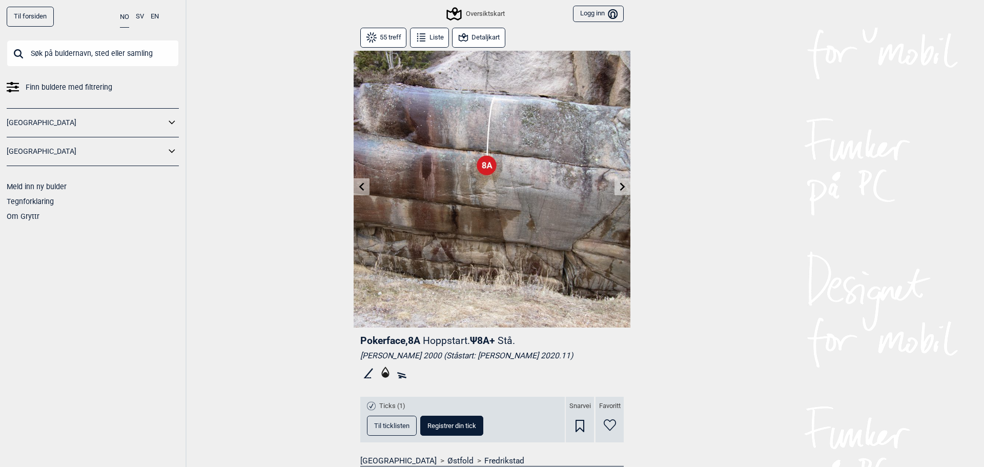
click at [354, 187] on button at bounding box center [362, 186] width 16 height 17
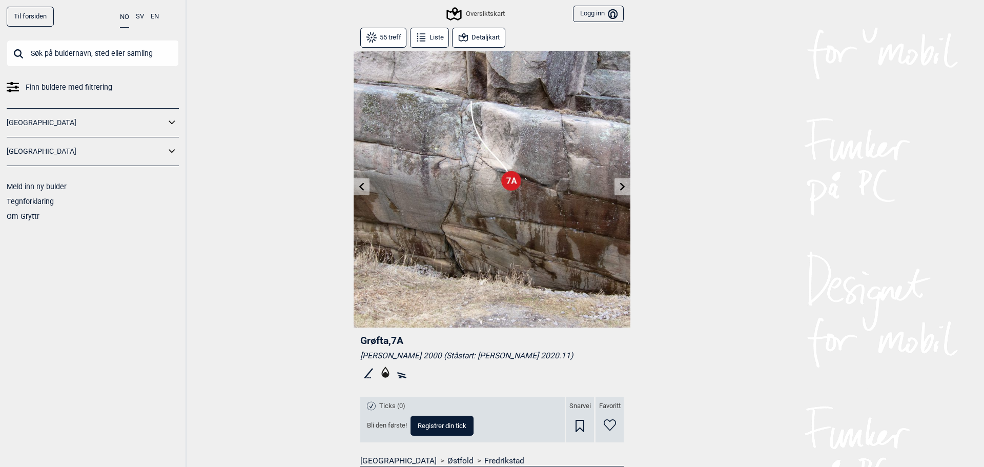
click at [354, 187] on button at bounding box center [362, 186] width 16 height 17
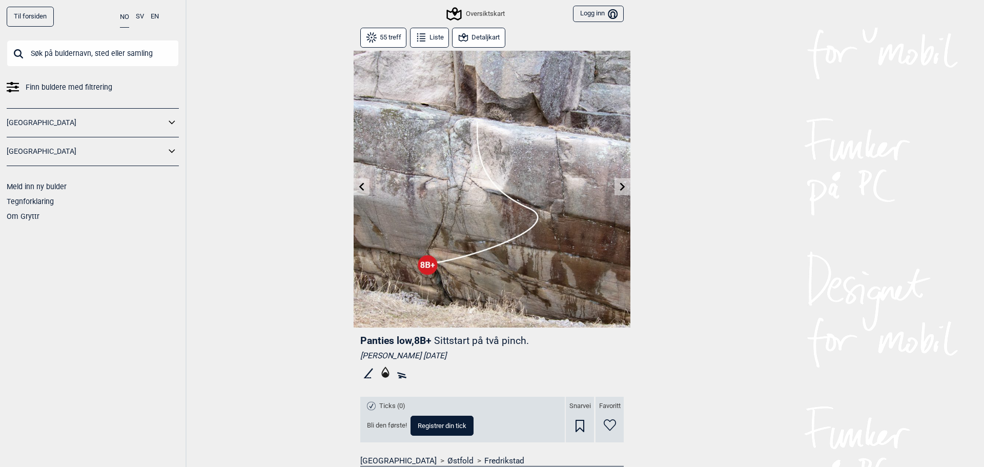
click at [354, 187] on button at bounding box center [362, 186] width 16 height 17
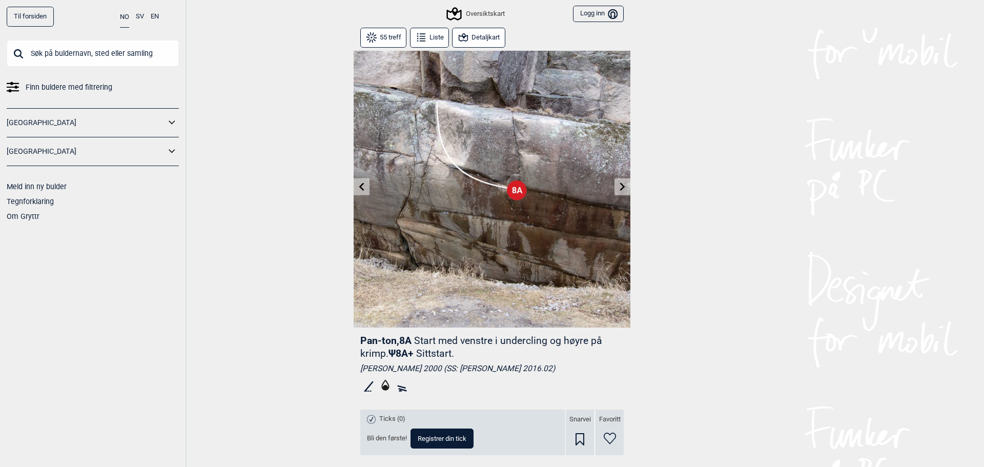
click at [358, 186] on icon at bounding box center [362, 187] width 8 height 8
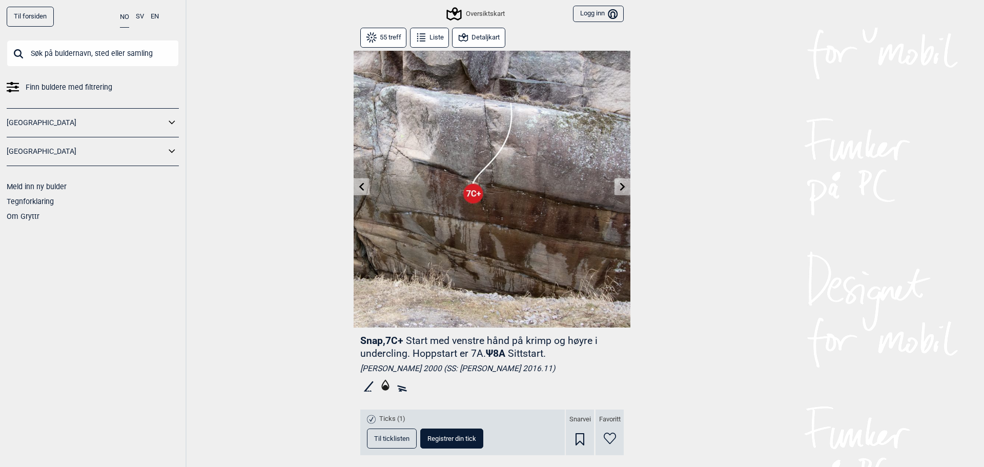
click at [358, 186] on icon at bounding box center [362, 187] width 8 height 8
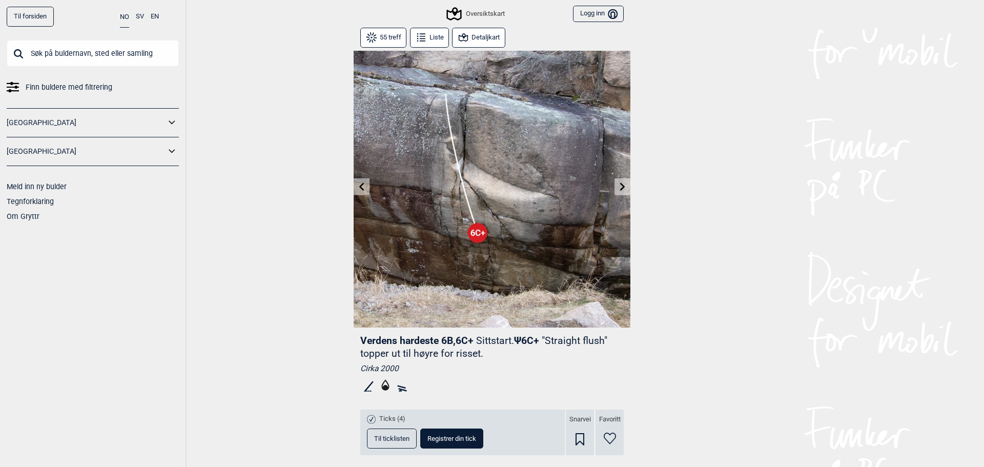
click at [358, 186] on icon at bounding box center [362, 187] width 8 height 8
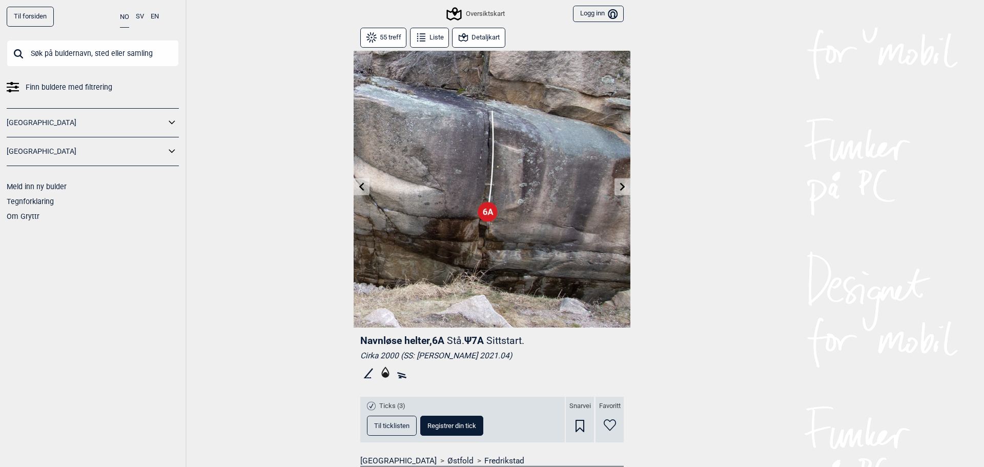
click at [358, 185] on icon at bounding box center [362, 187] width 8 height 8
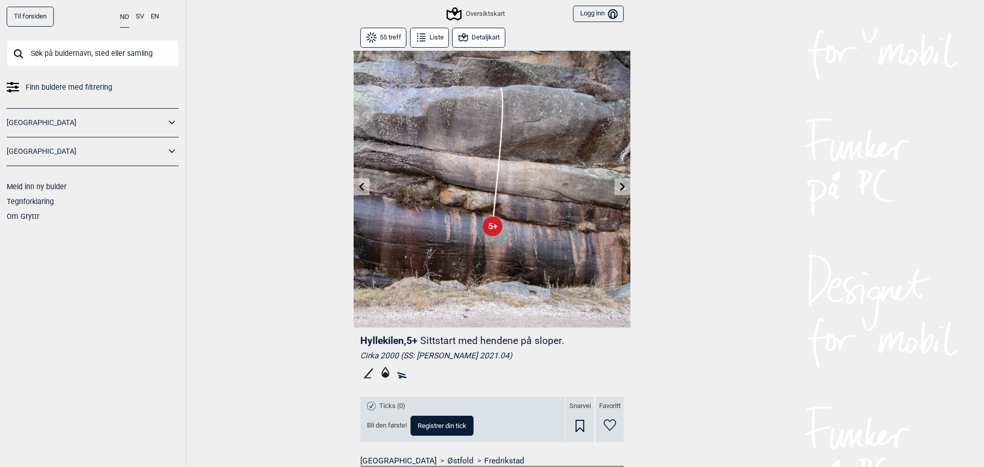
click at [358, 185] on icon at bounding box center [362, 187] width 8 height 8
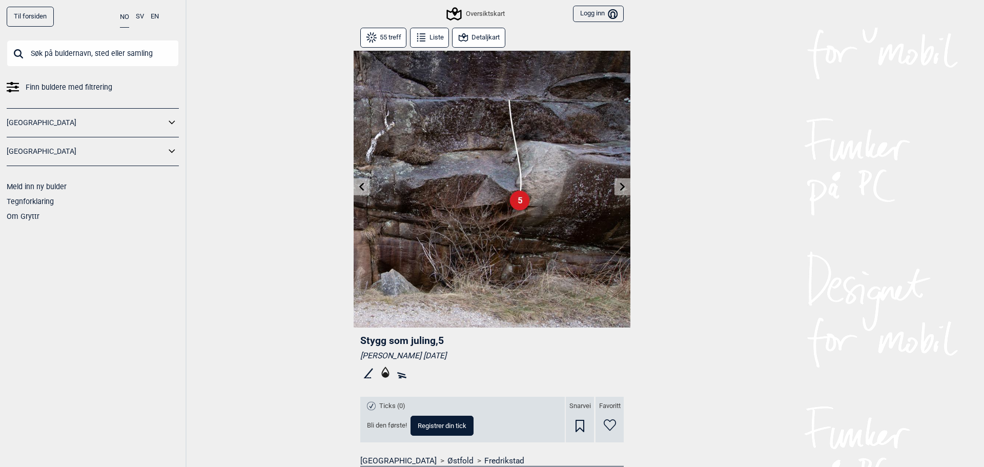
click at [358, 185] on icon at bounding box center [362, 187] width 8 height 8
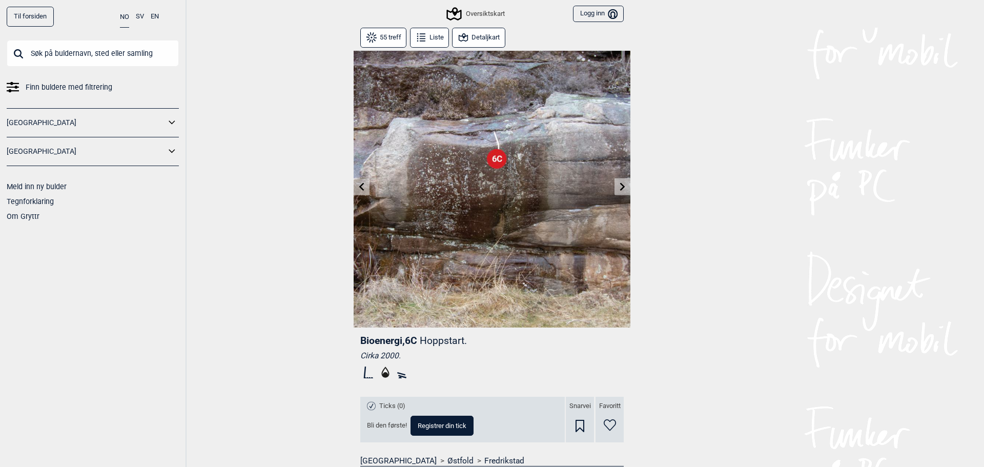
click at [358, 185] on icon at bounding box center [362, 187] width 8 height 8
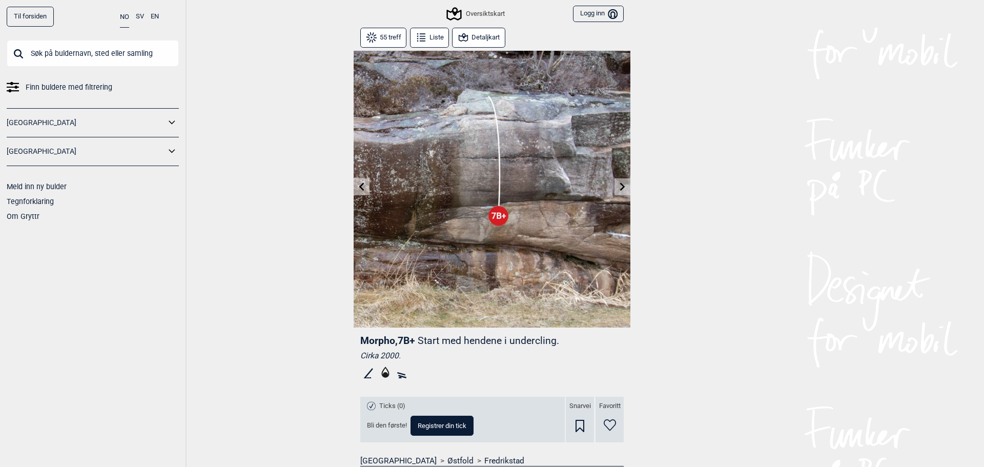
click at [358, 185] on icon at bounding box center [362, 187] width 8 height 8
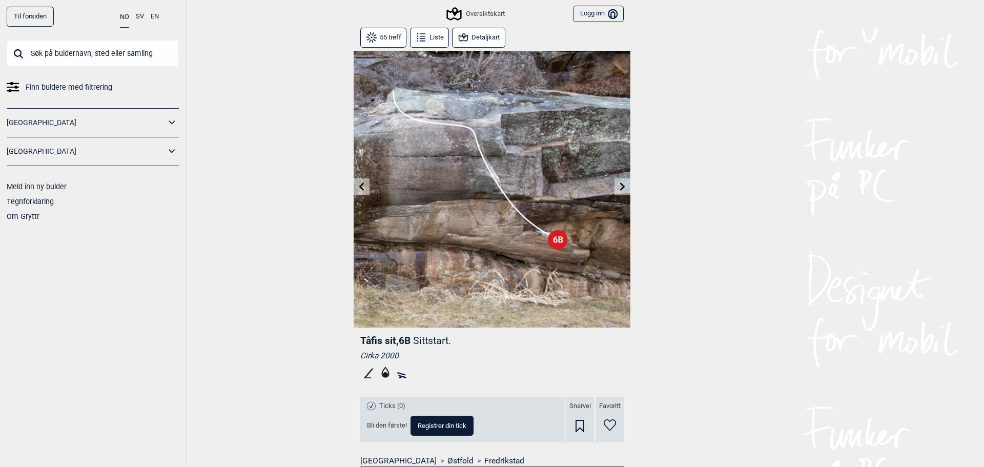
click at [358, 186] on icon at bounding box center [362, 187] width 8 height 8
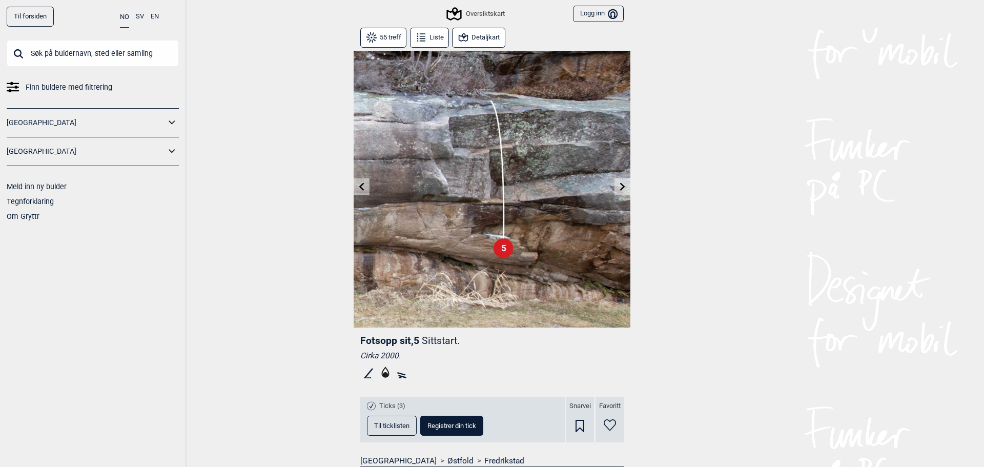
click at [358, 186] on icon at bounding box center [362, 187] width 8 height 8
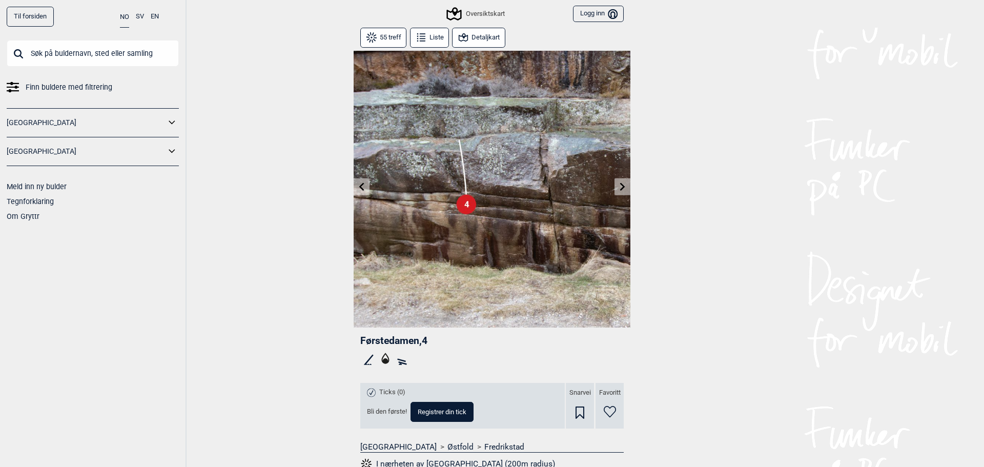
click at [358, 186] on icon at bounding box center [362, 187] width 8 height 8
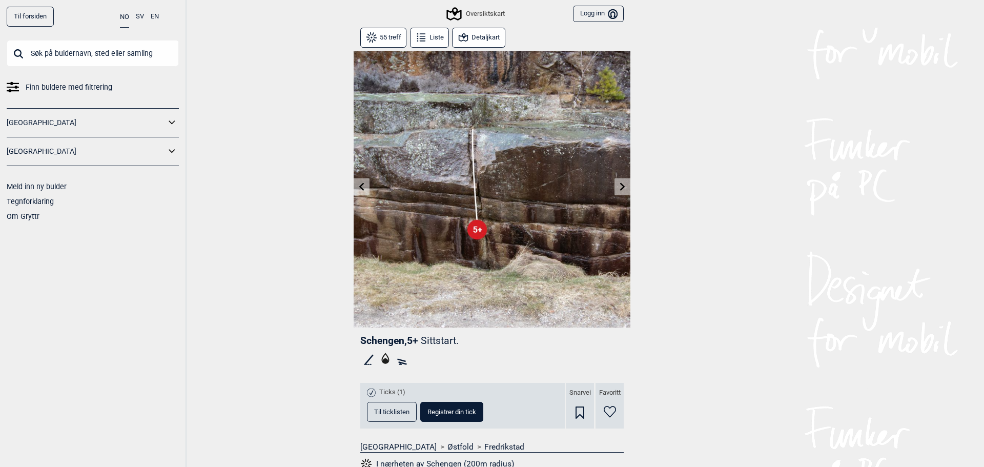
click at [358, 186] on icon at bounding box center [362, 187] width 8 height 8
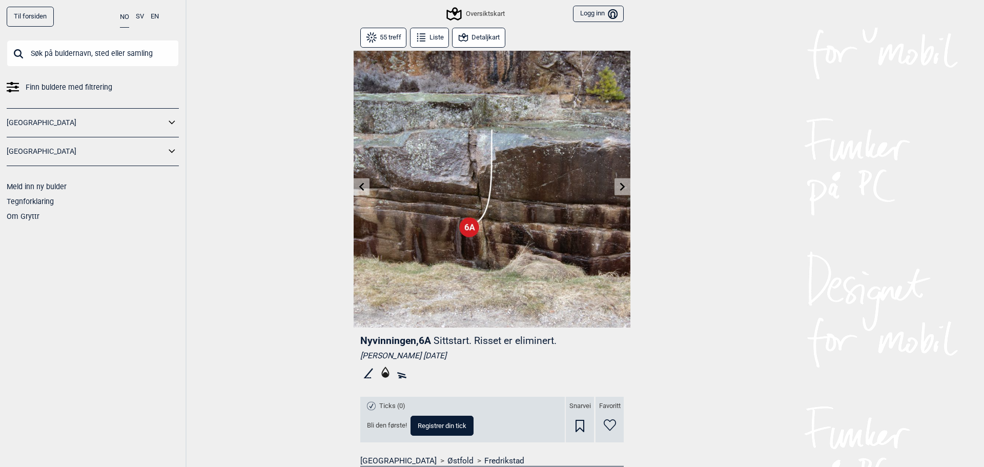
click at [358, 186] on icon at bounding box center [362, 187] width 8 height 8
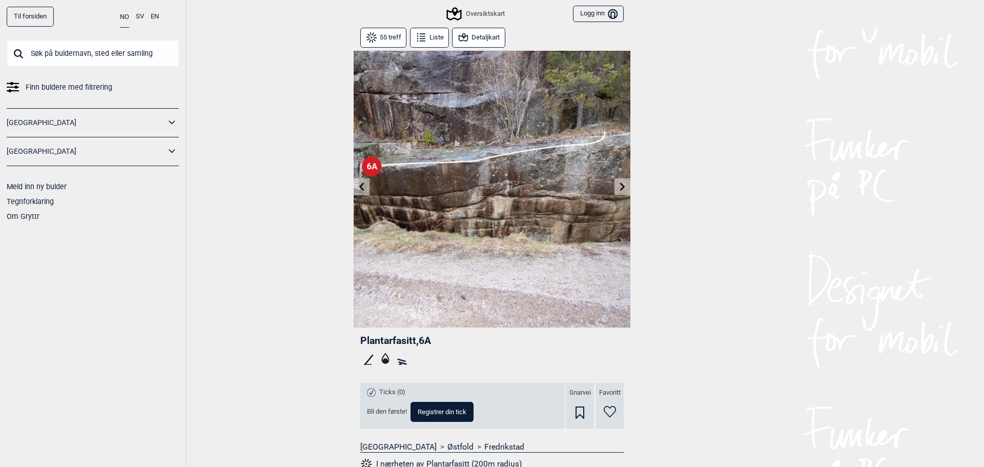
click at [358, 186] on icon at bounding box center [362, 187] width 8 height 8
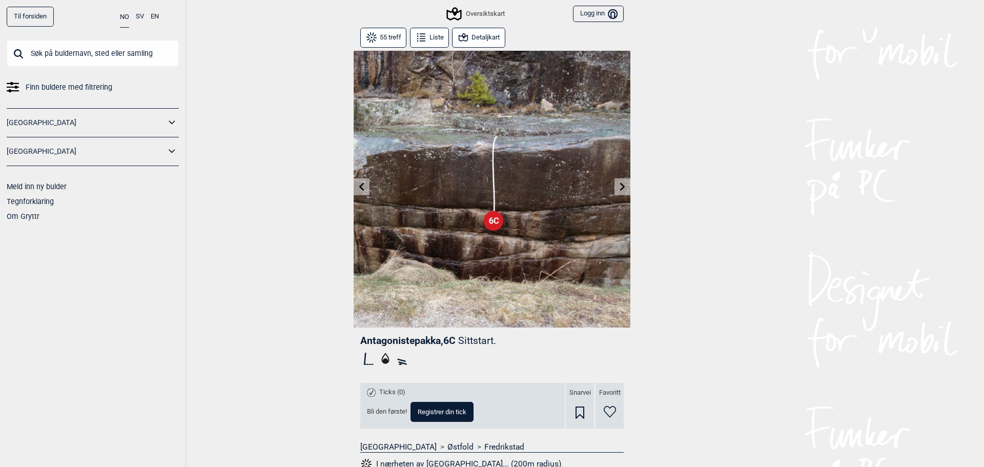
click at [357, 184] on button at bounding box center [362, 186] width 16 height 17
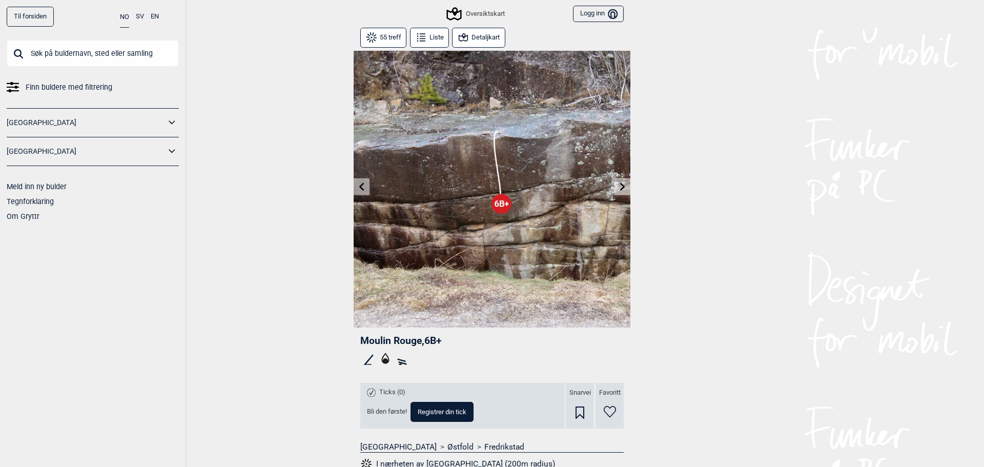
click at [358, 184] on icon at bounding box center [362, 187] width 8 height 8
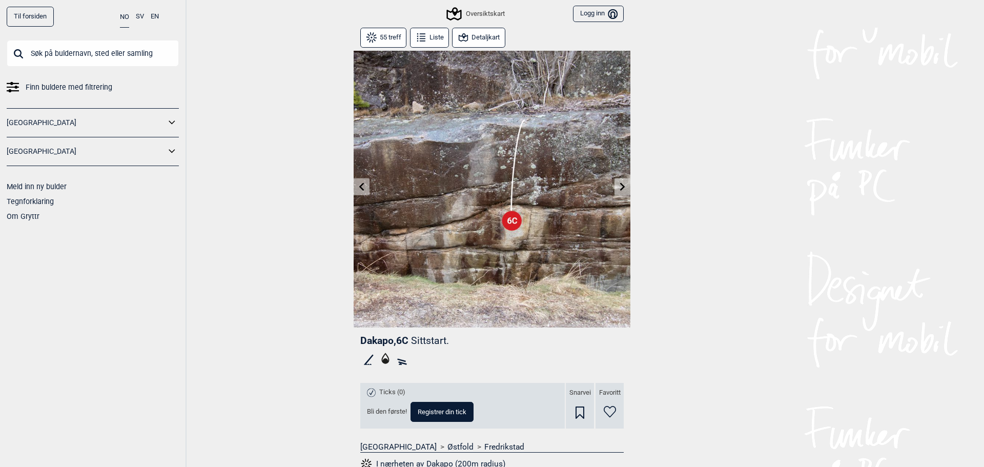
click at [358, 184] on icon at bounding box center [362, 187] width 8 height 8
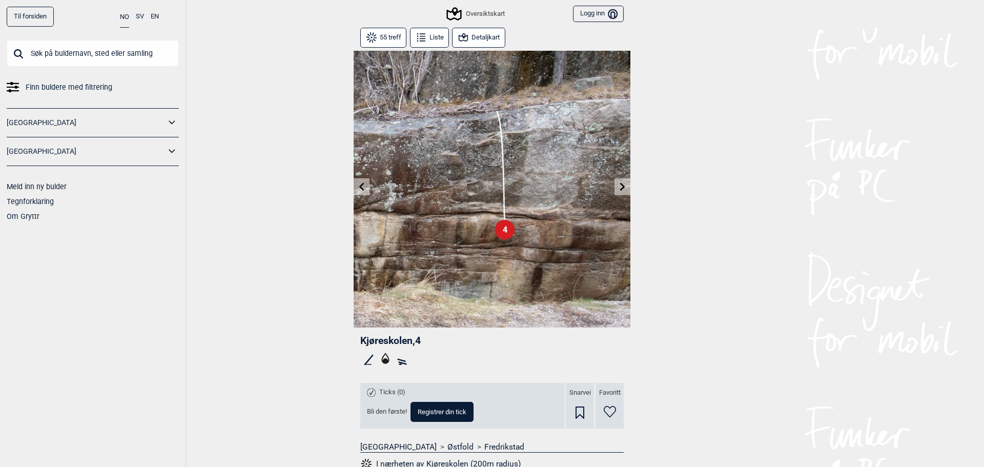
click at [358, 184] on icon at bounding box center [362, 187] width 8 height 8
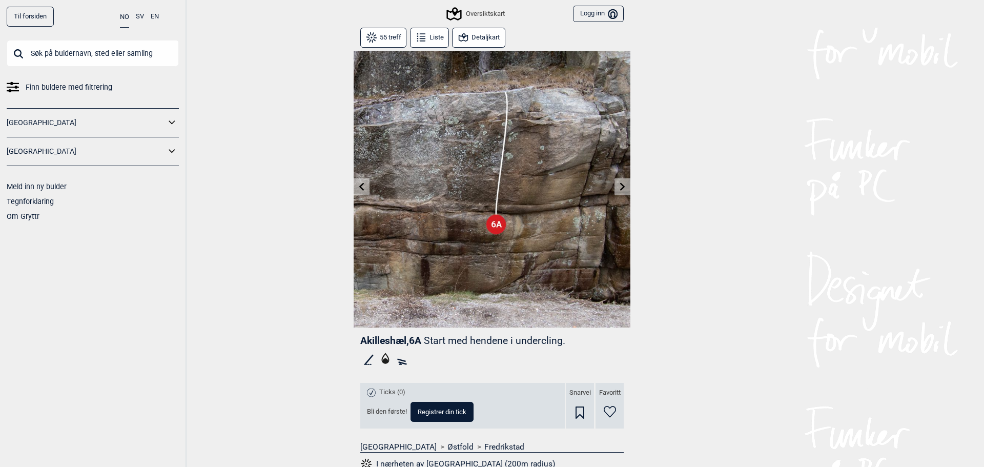
click at [358, 184] on icon at bounding box center [362, 187] width 8 height 8
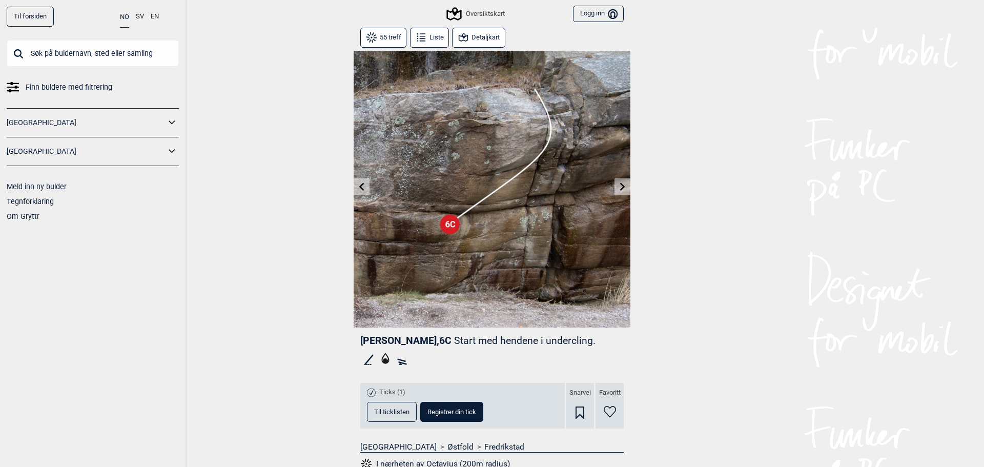
click at [358, 184] on icon at bounding box center [362, 187] width 8 height 8
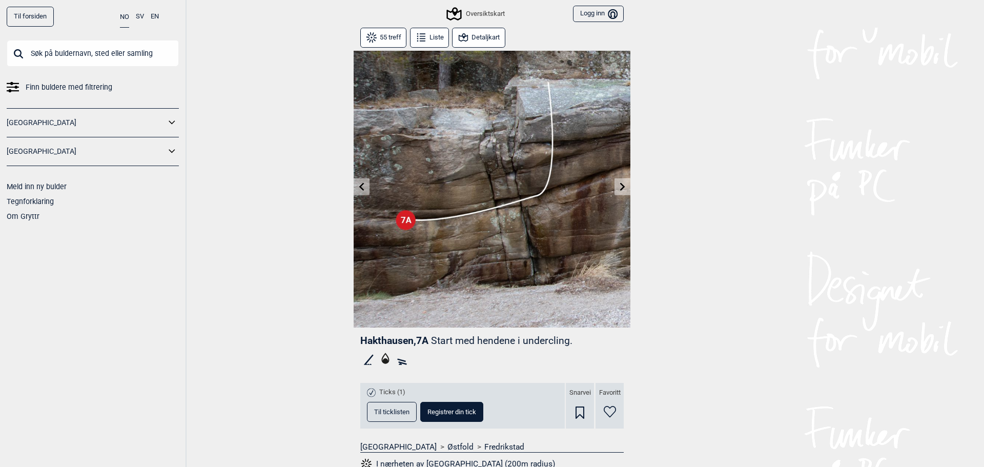
click at [358, 184] on icon at bounding box center [362, 187] width 8 height 8
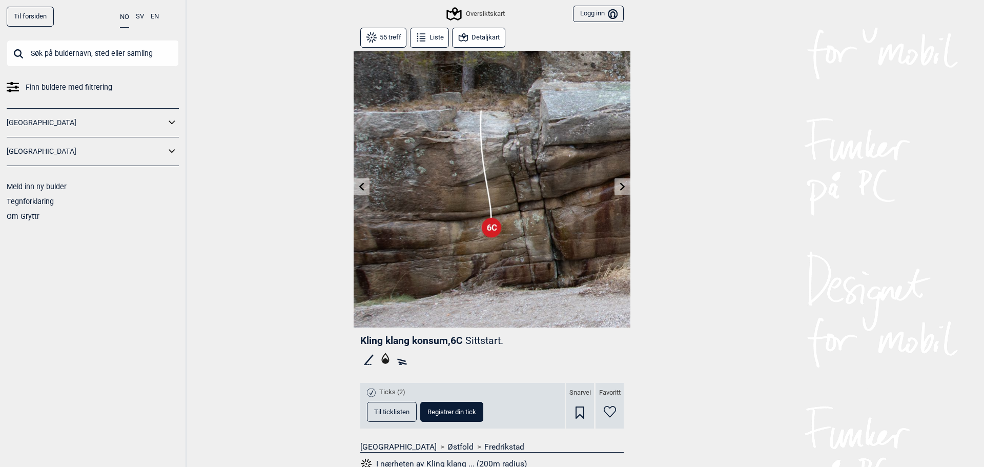
click at [358, 184] on icon at bounding box center [362, 187] width 8 height 8
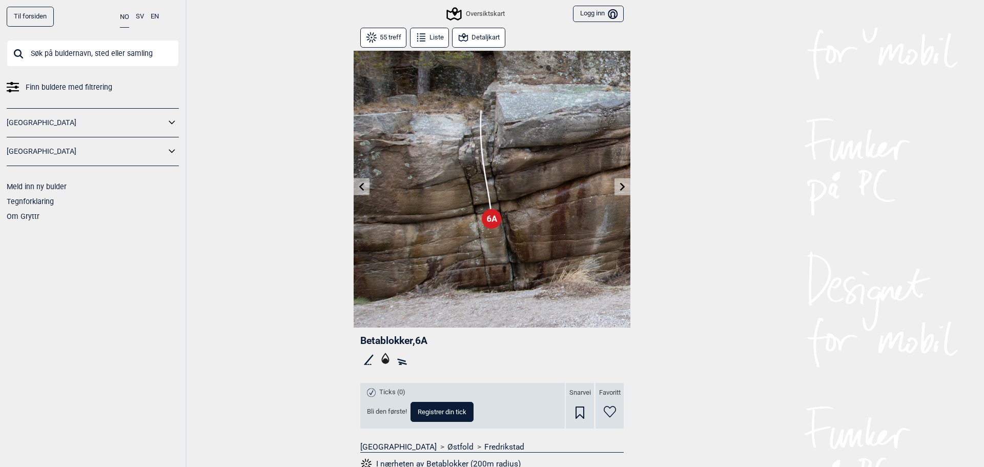
click at [358, 184] on icon at bounding box center [362, 187] width 8 height 8
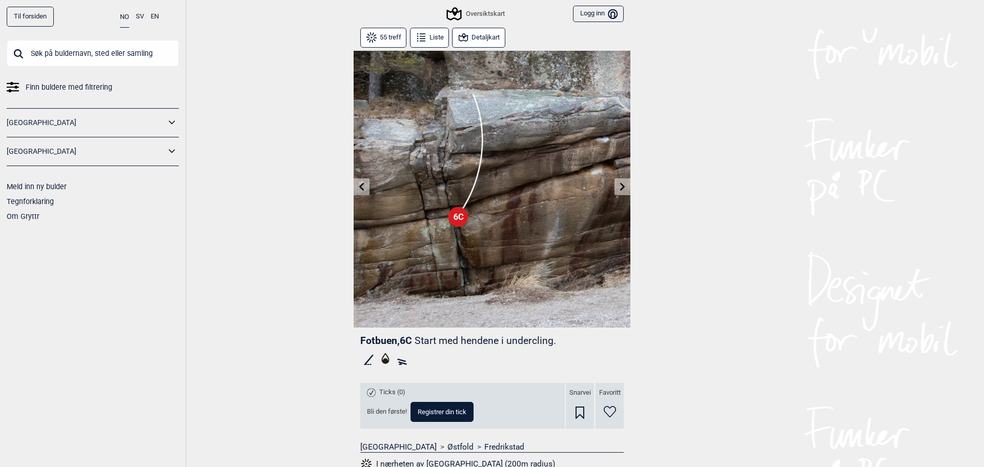
click at [358, 184] on icon at bounding box center [362, 187] width 8 height 8
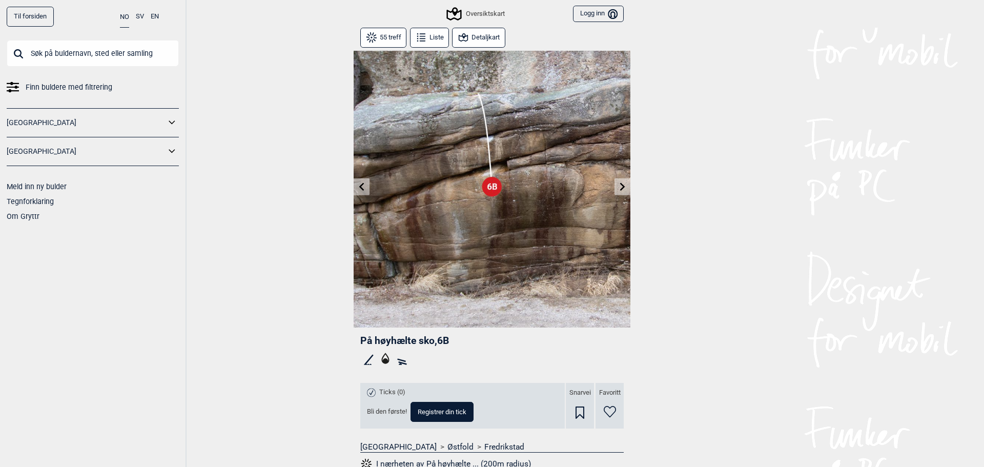
click at [358, 184] on icon at bounding box center [362, 187] width 8 height 8
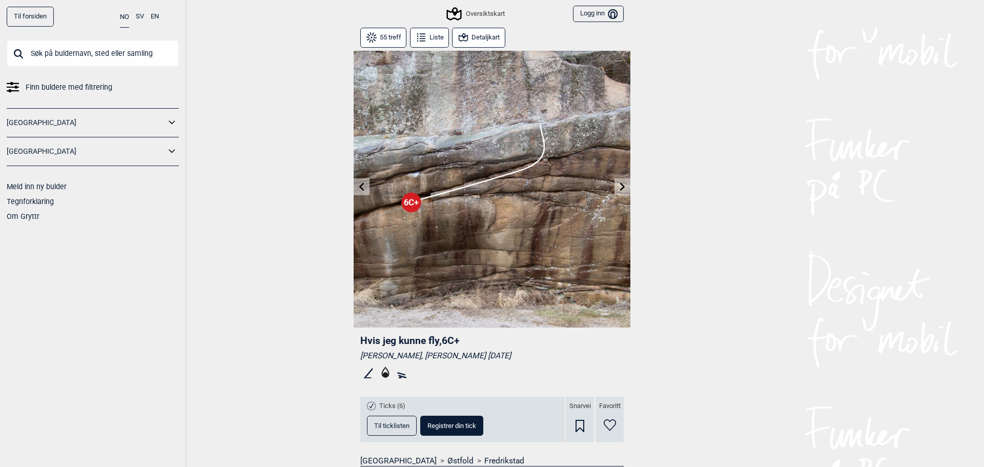
click at [359, 190] on icon at bounding box center [361, 187] width 5 height 8
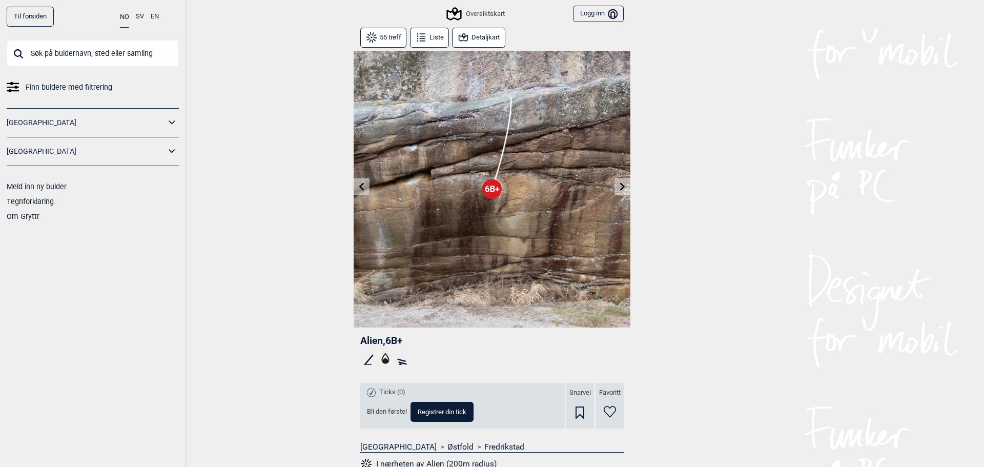
click at [359, 190] on icon at bounding box center [361, 187] width 5 height 8
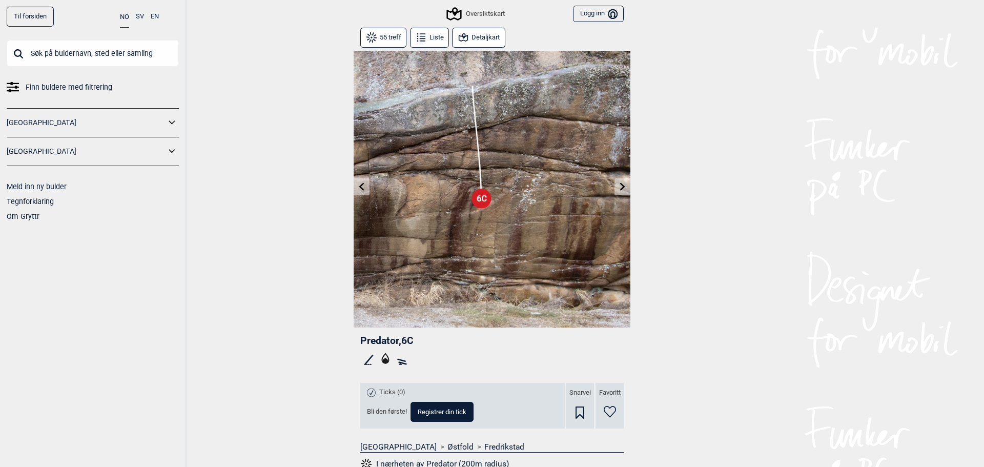
click at [359, 190] on icon at bounding box center [361, 187] width 5 height 8
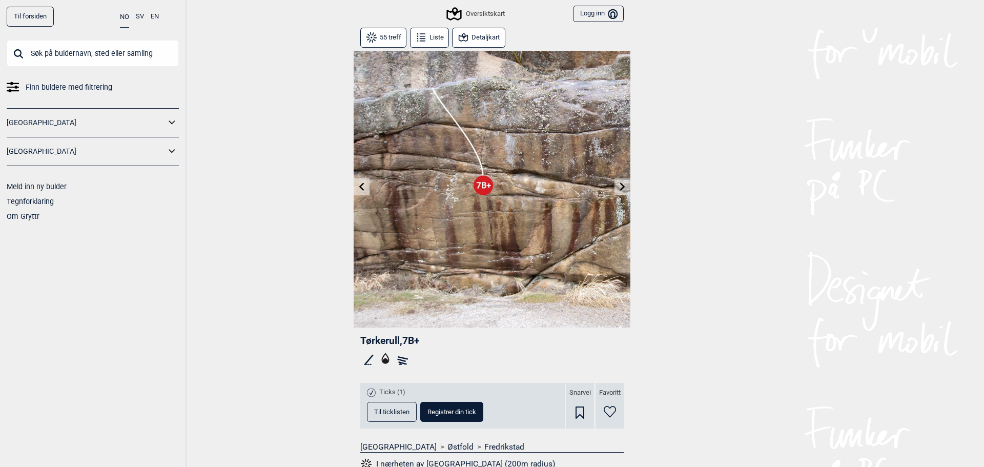
click at [359, 190] on icon at bounding box center [361, 187] width 5 height 8
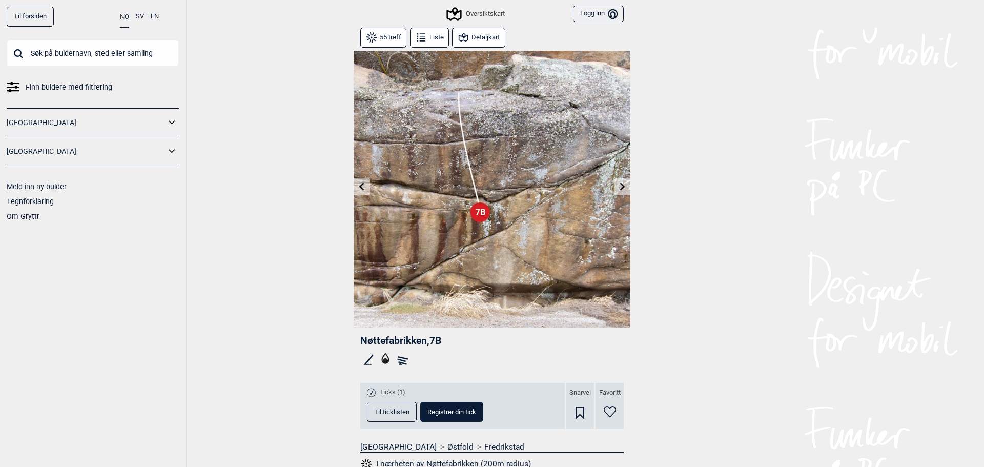
click at [615, 188] on button at bounding box center [623, 186] width 16 height 17
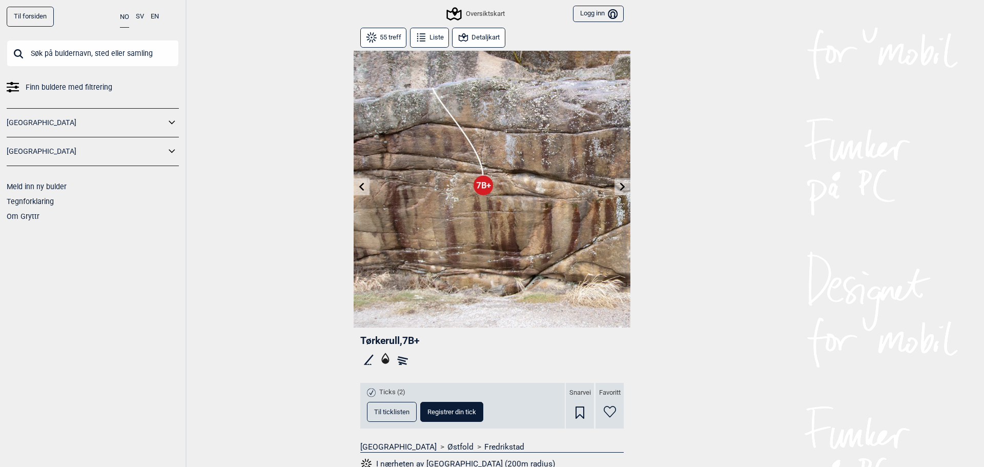
click at [358, 189] on icon at bounding box center [362, 187] width 8 height 8
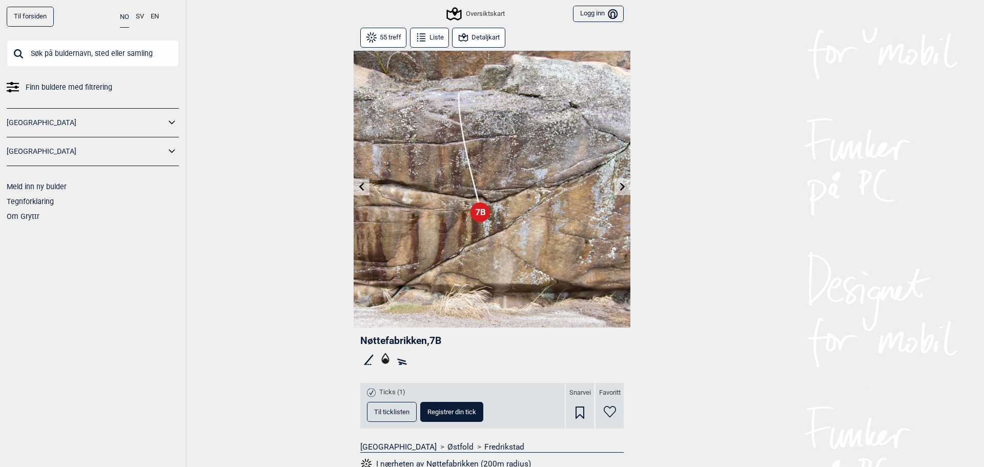
click at [358, 189] on icon at bounding box center [362, 187] width 8 height 8
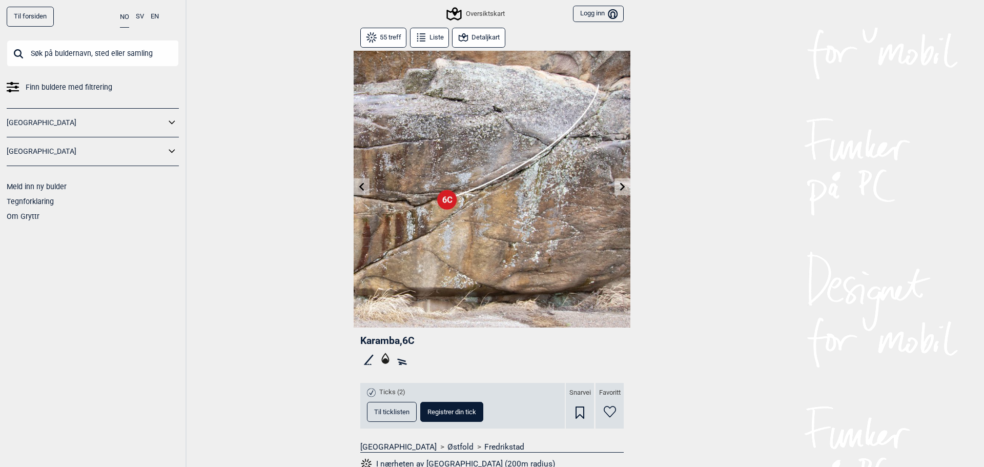
click at [619, 190] on icon at bounding box center [623, 187] width 8 height 8
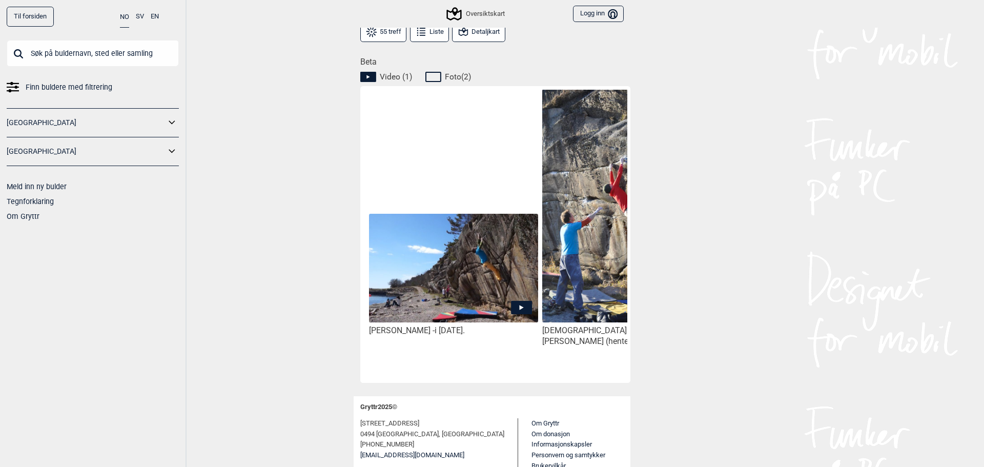
click at [454, 278] on img at bounding box center [453, 268] width 169 height 109
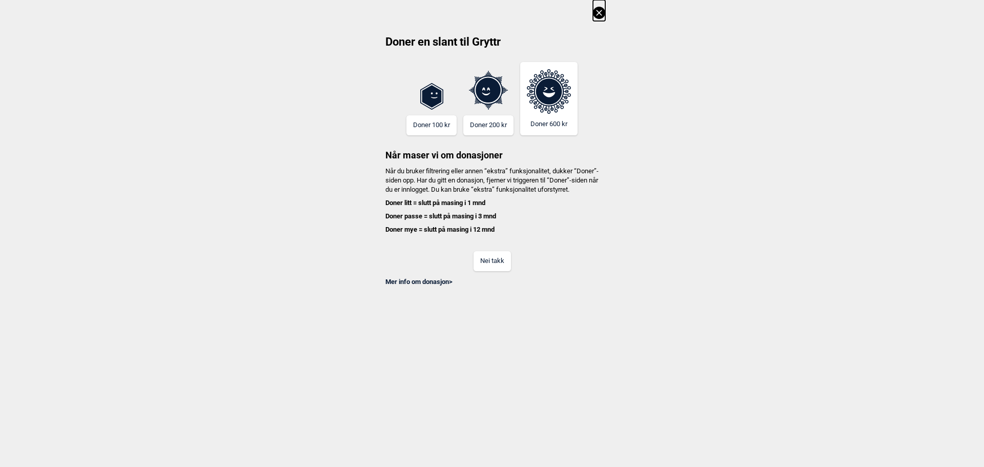
click at [503, 271] on button "Nei takk" at bounding box center [492, 261] width 37 height 20
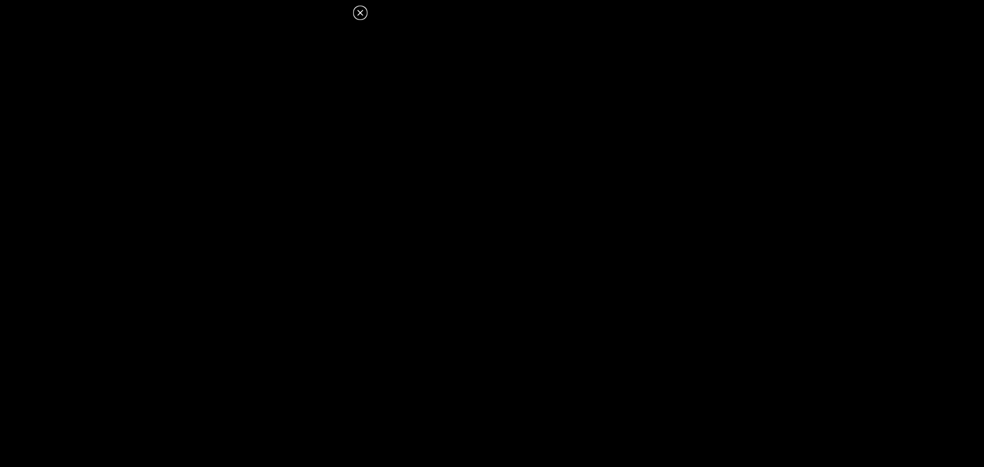
click at [358, 9] on icon at bounding box center [360, 13] width 12 height 12
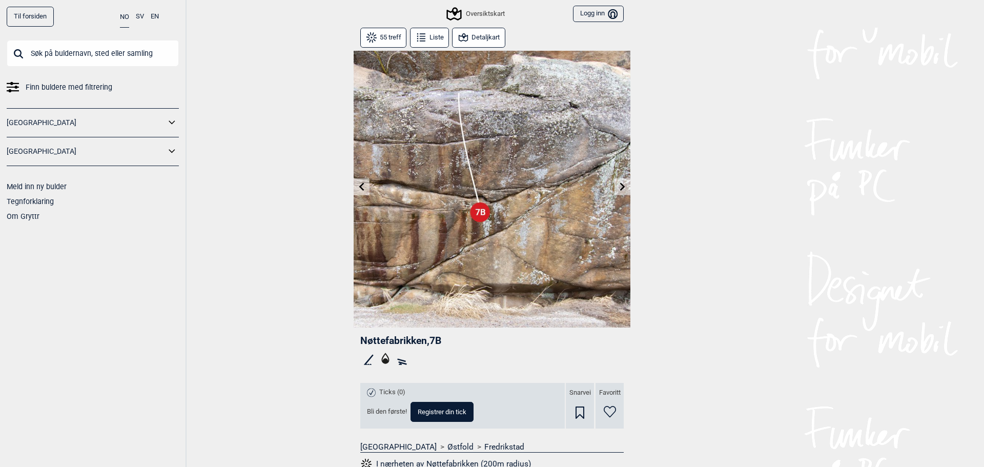
click at [358, 183] on icon at bounding box center [362, 187] width 8 height 8
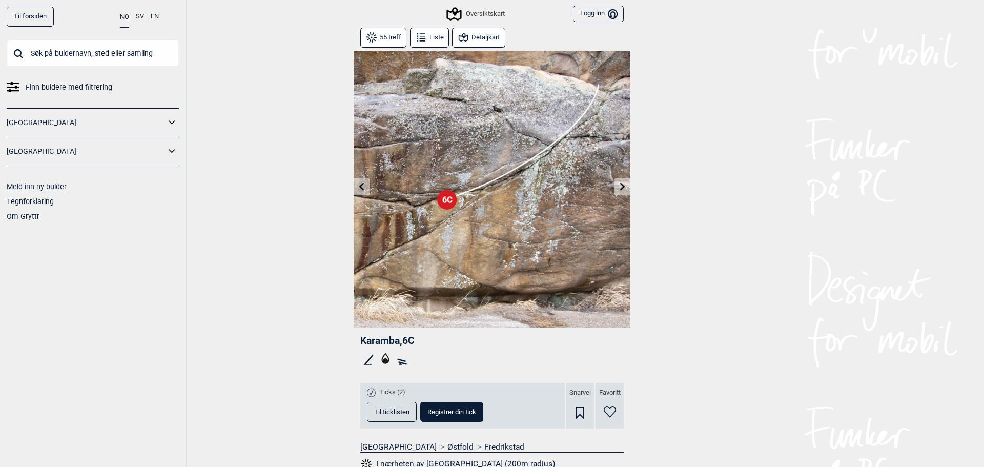
click at [358, 183] on icon at bounding box center [362, 187] width 8 height 8
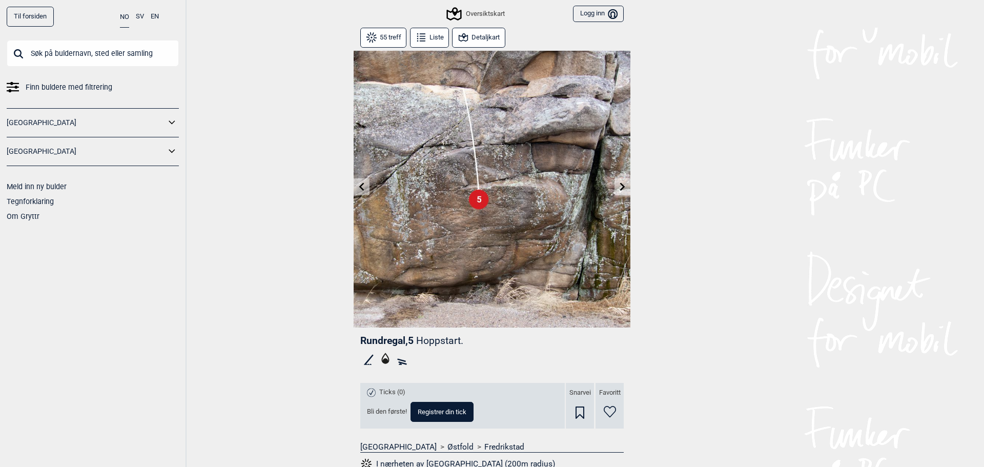
click at [629, 186] on div "Til forsiden NO SV EN Finn buldere med filtrering Norge Sverige Meld inn ny bul…" at bounding box center [492, 233] width 984 height 467
click at [625, 185] on button at bounding box center [623, 186] width 16 height 17
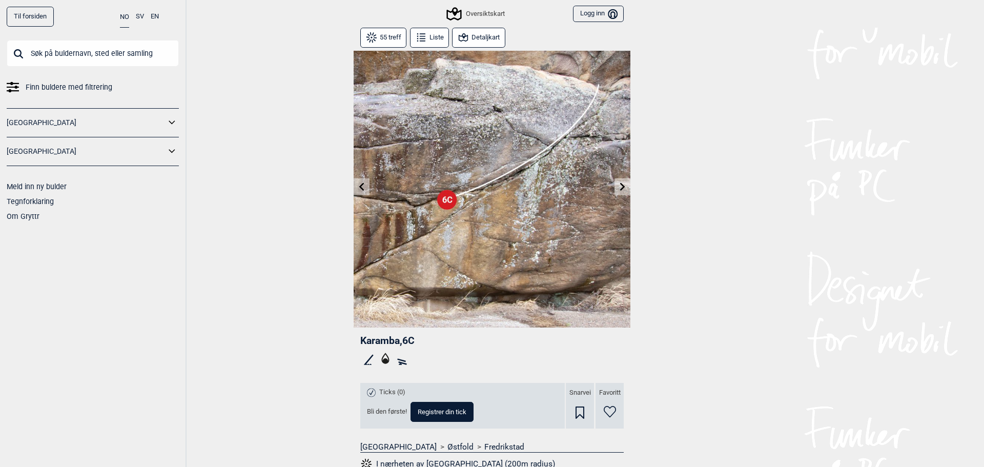
click at [621, 186] on icon at bounding box center [623, 187] width 8 height 8
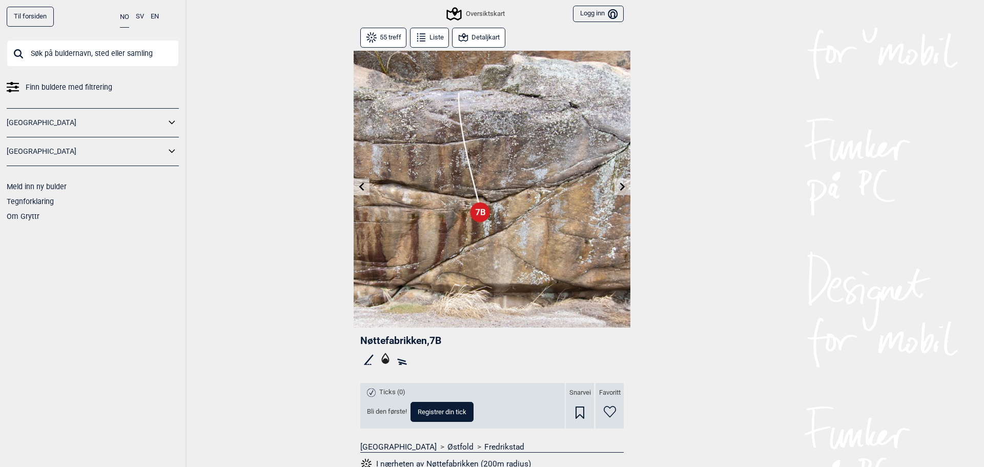
click at [359, 191] on icon at bounding box center [362, 187] width 8 height 8
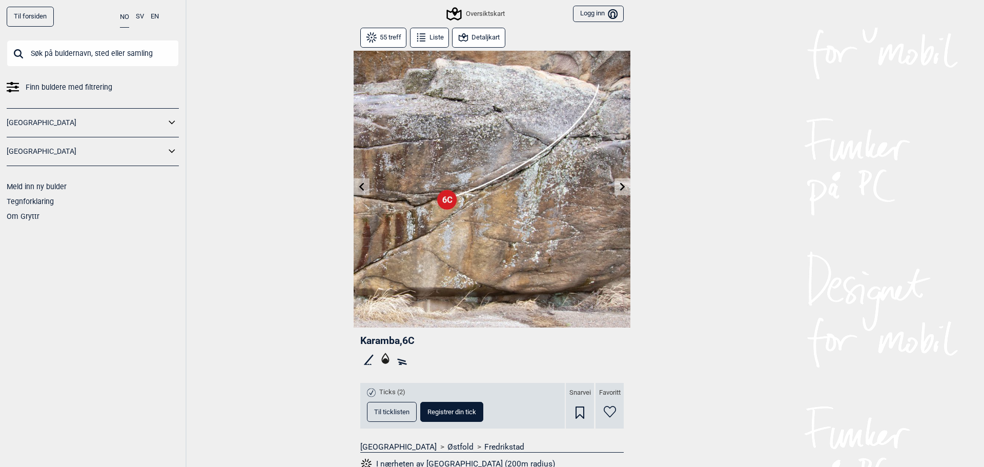
click at [359, 191] on icon at bounding box center [362, 187] width 8 height 8
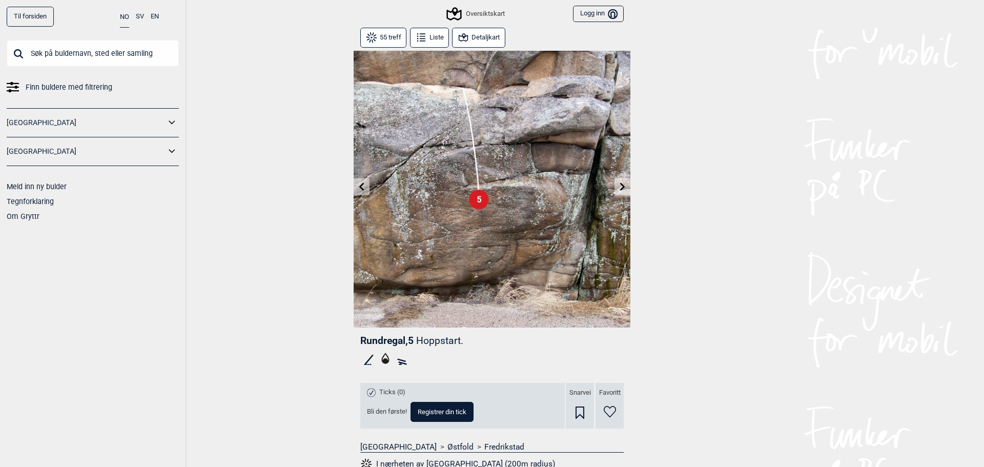
click at [359, 191] on icon at bounding box center [362, 187] width 8 height 8
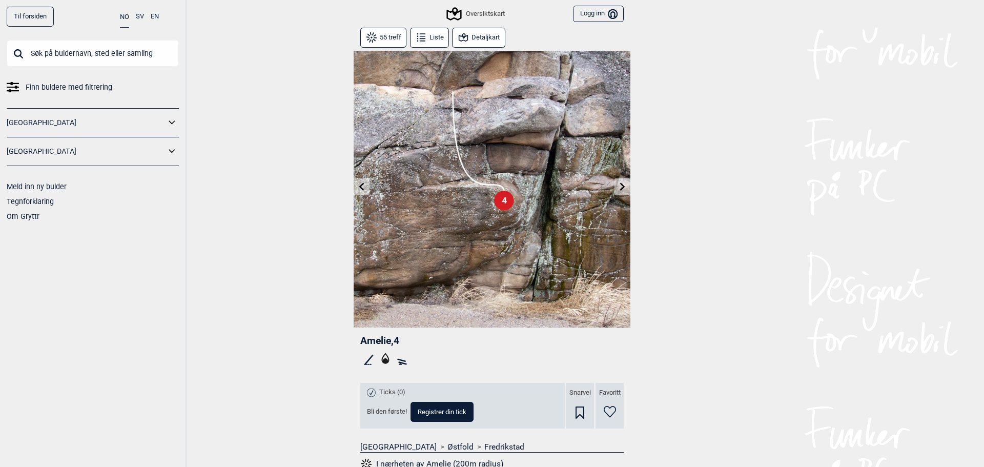
click at [359, 191] on icon at bounding box center [362, 187] width 8 height 8
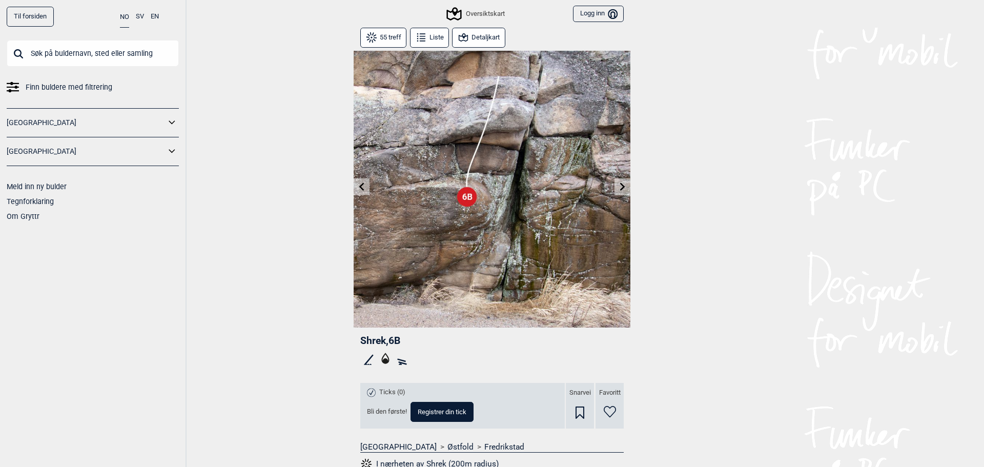
click at [359, 191] on icon at bounding box center [362, 187] width 8 height 8
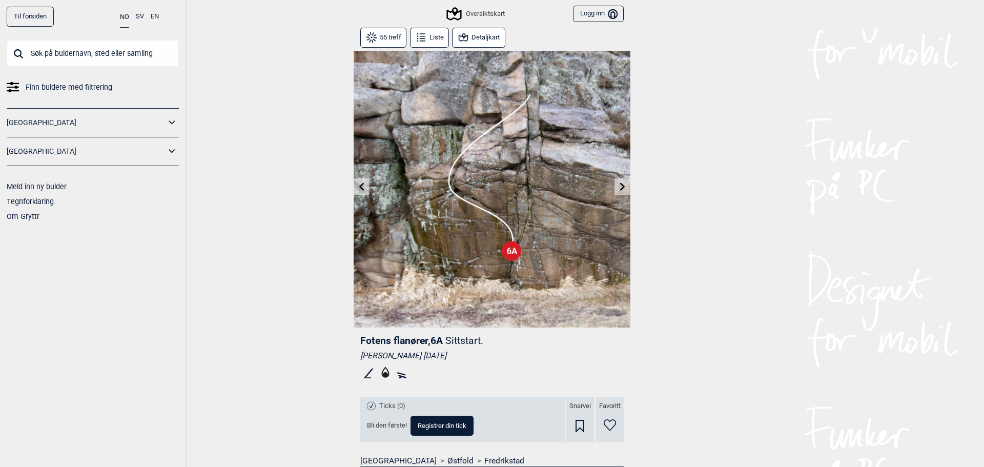
click at [359, 190] on icon at bounding box center [361, 187] width 5 height 8
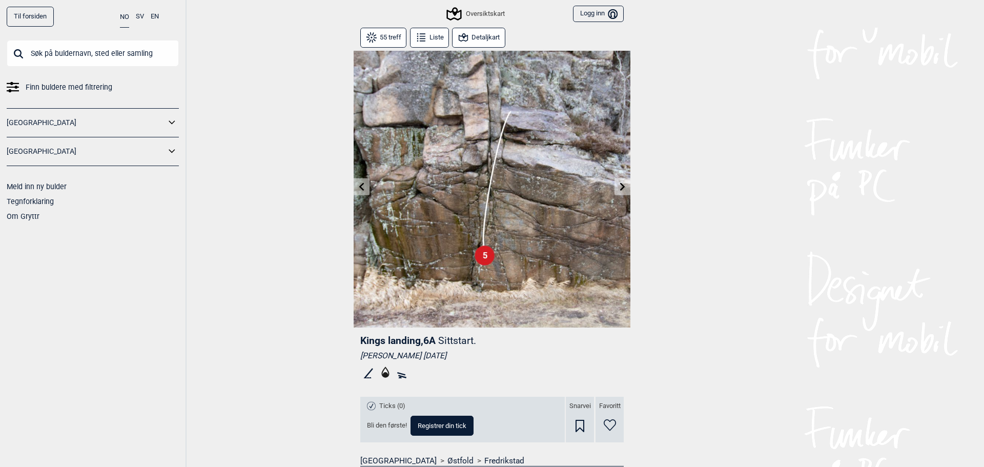
click at [359, 190] on icon at bounding box center [361, 187] width 5 height 8
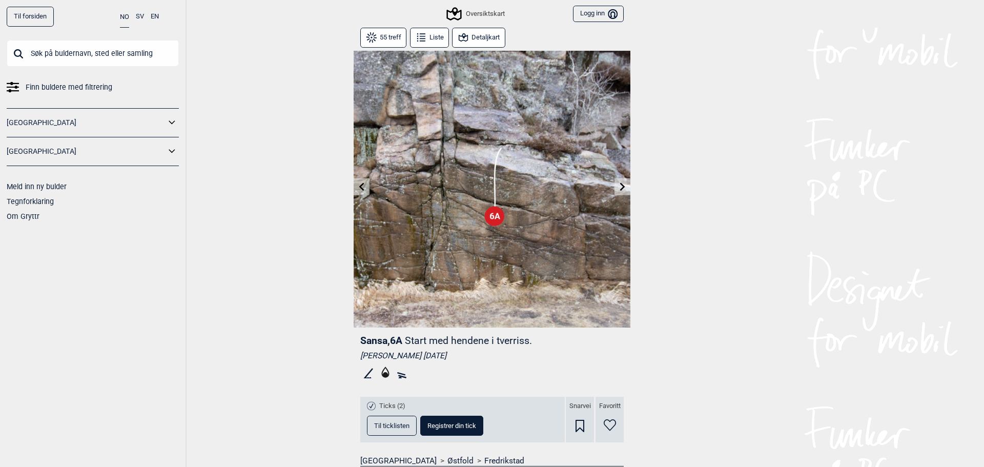
click at [360, 190] on icon at bounding box center [361, 187] width 5 height 8
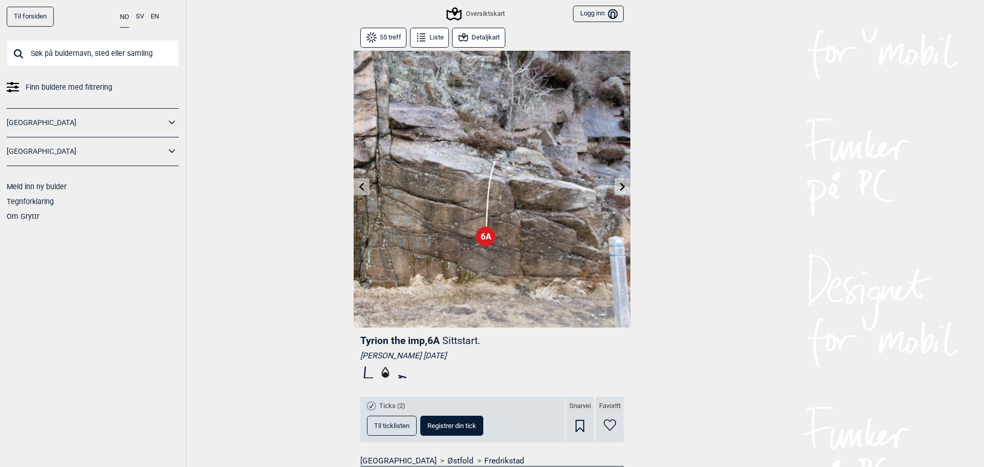
click at [360, 190] on icon at bounding box center [362, 187] width 8 height 8
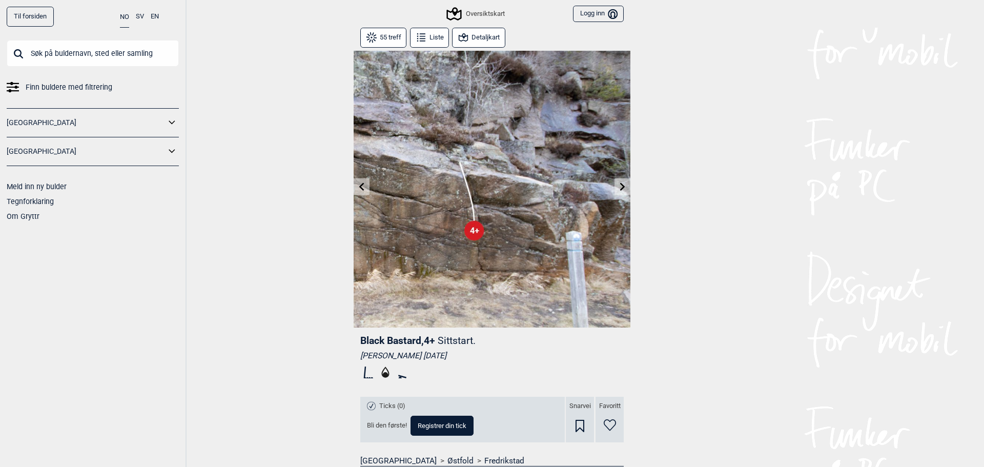
click at [360, 190] on icon at bounding box center [362, 187] width 8 height 8
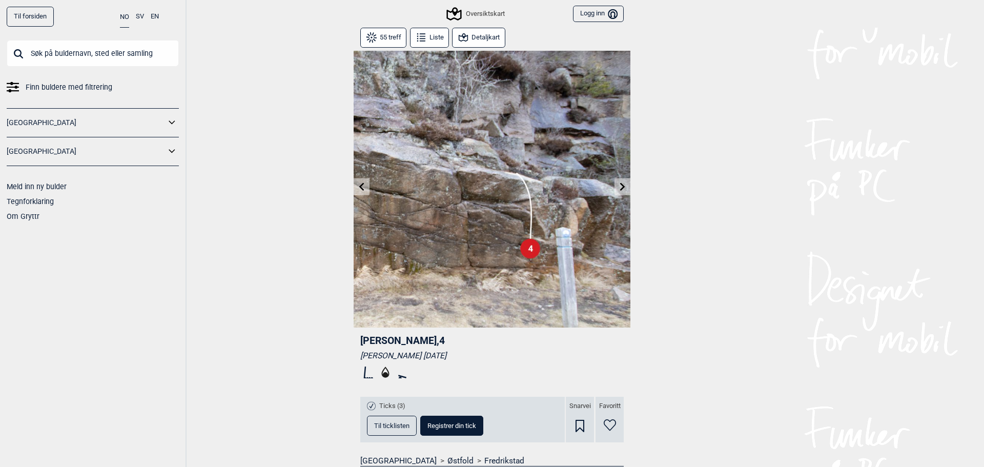
click at [360, 190] on icon at bounding box center [362, 187] width 8 height 8
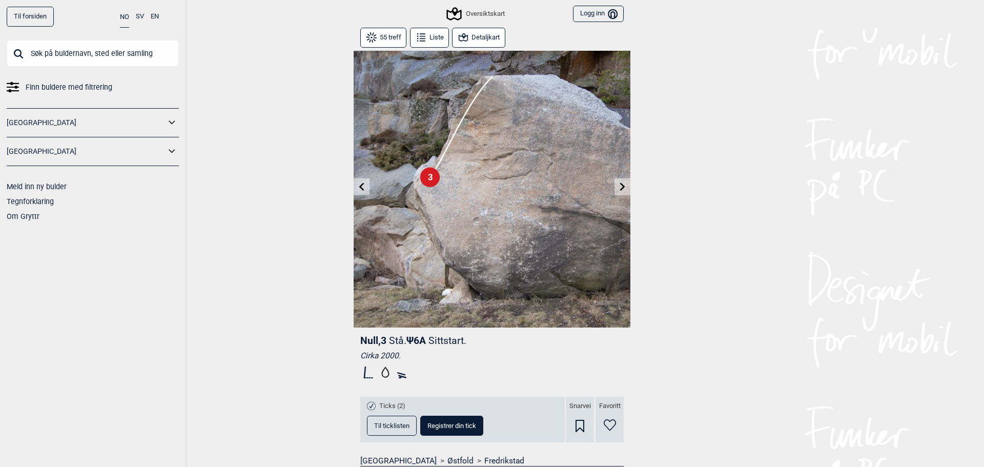
click at [360, 190] on icon at bounding box center [362, 187] width 8 height 8
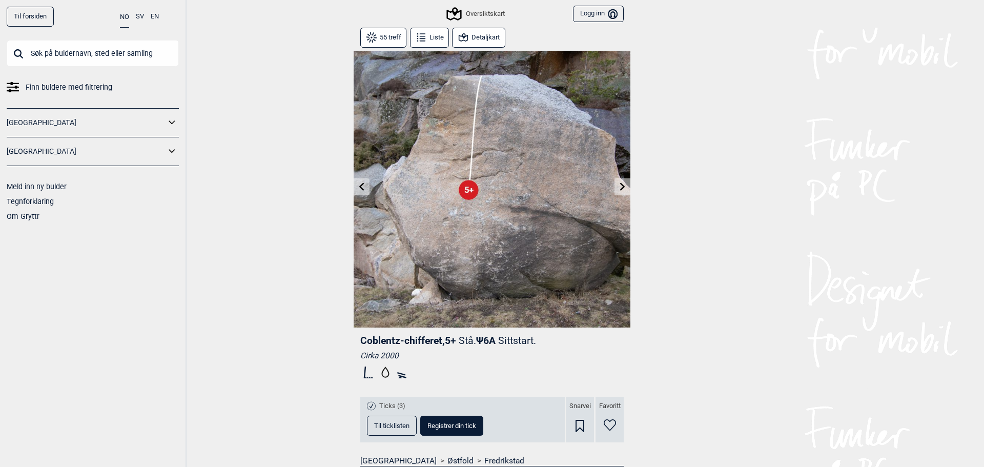
click at [360, 190] on icon at bounding box center [362, 187] width 8 height 8
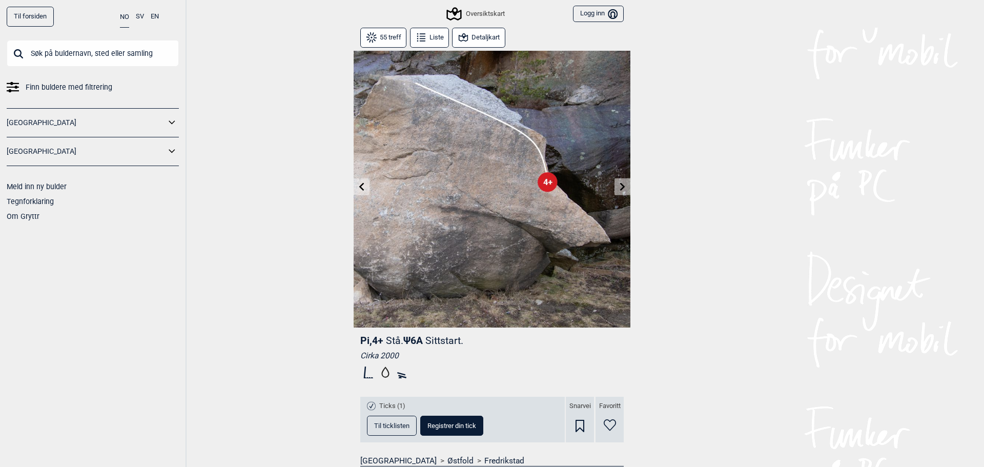
click at [360, 190] on icon at bounding box center [362, 187] width 8 height 8
